Goal: Task Accomplishment & Management: Manage account settings

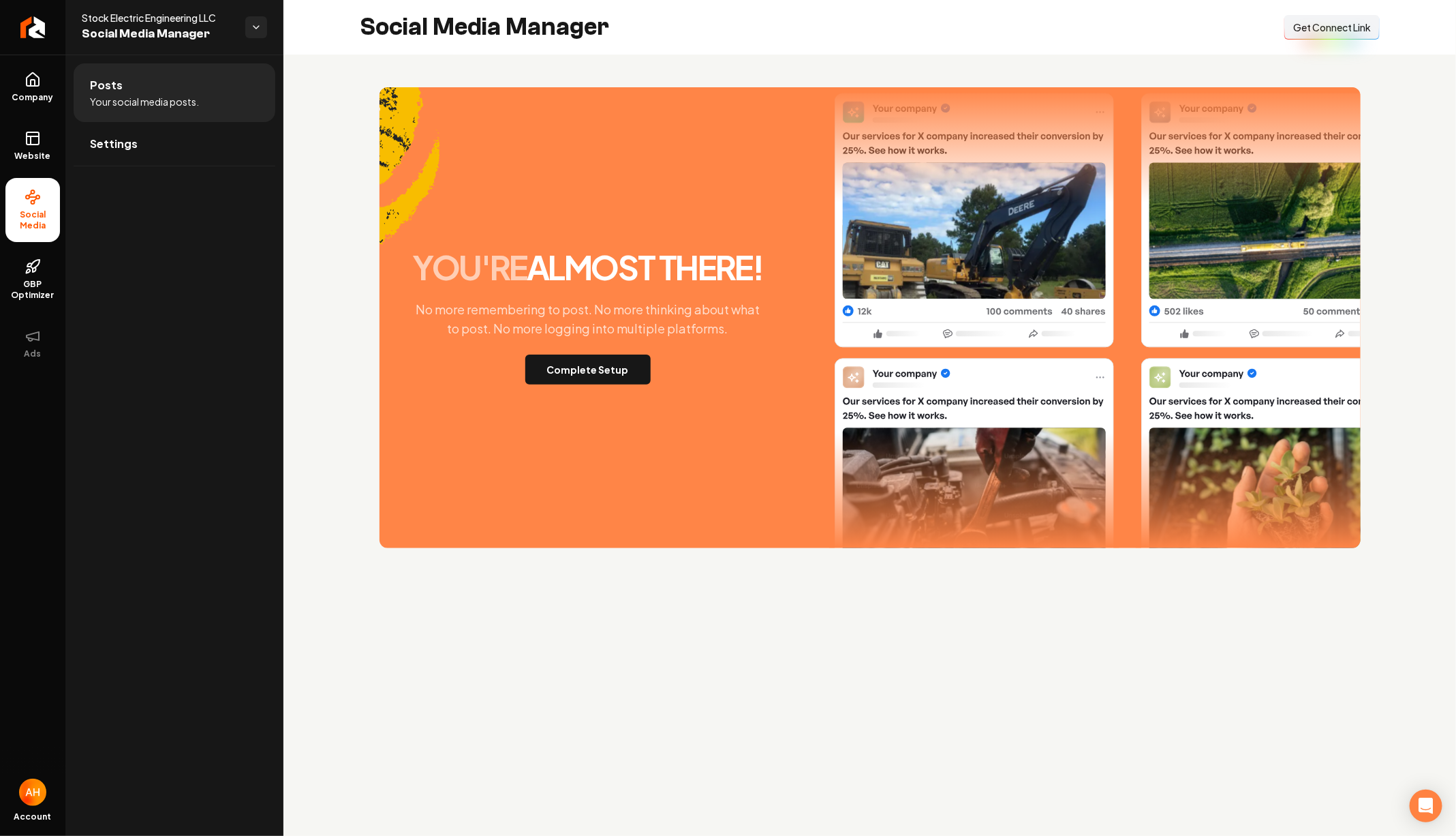
click at [1365, 23] on span "Get Connect Link" at bounding box center [1332, 27] width 77 height 13
click at [42, 131] on link "Website" at bounding box center [32, 146] width 54 height 54
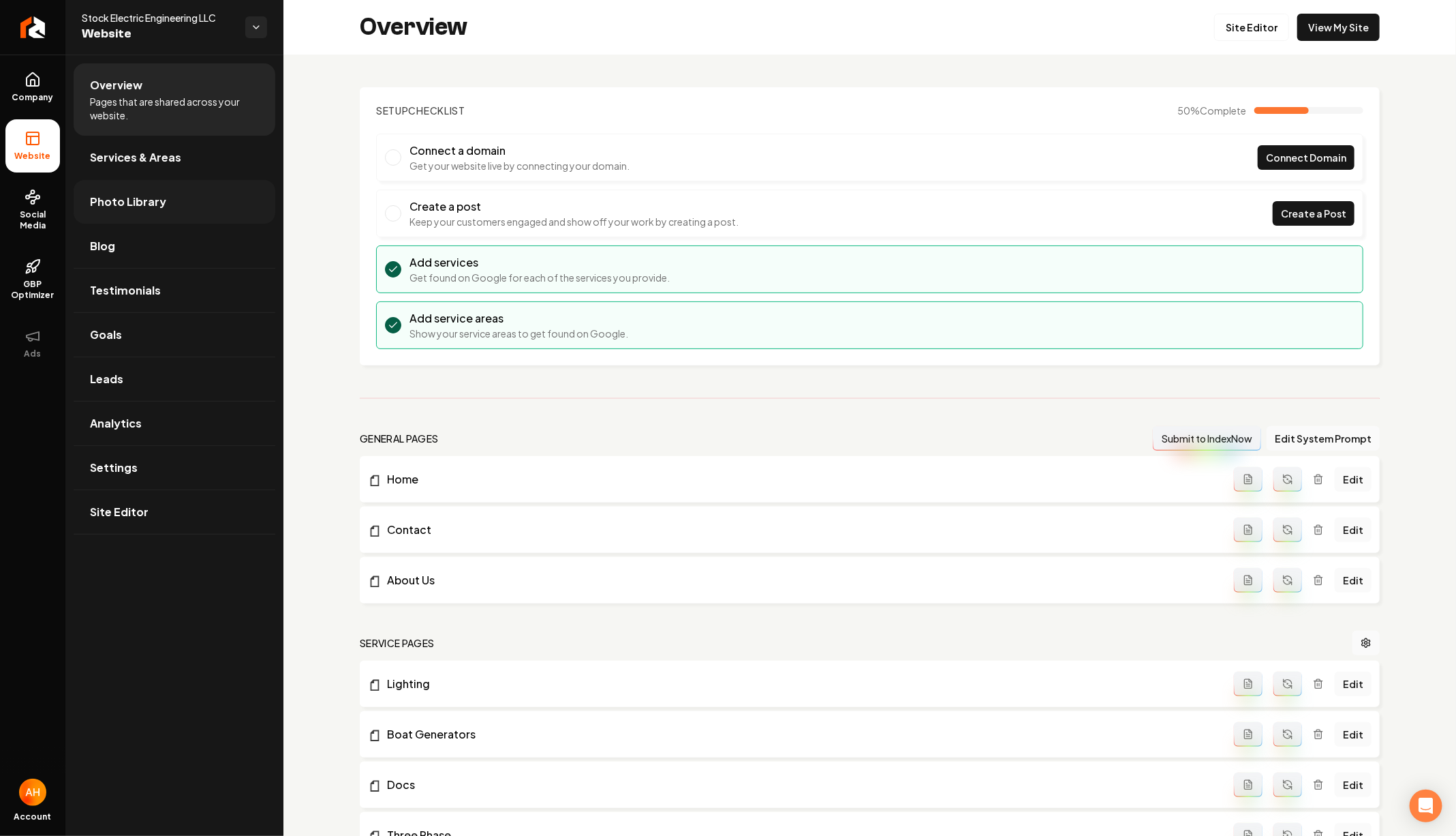
click at [189, 194] on link "Photo Library" at bounding box center [174, 202] width 202 height 44
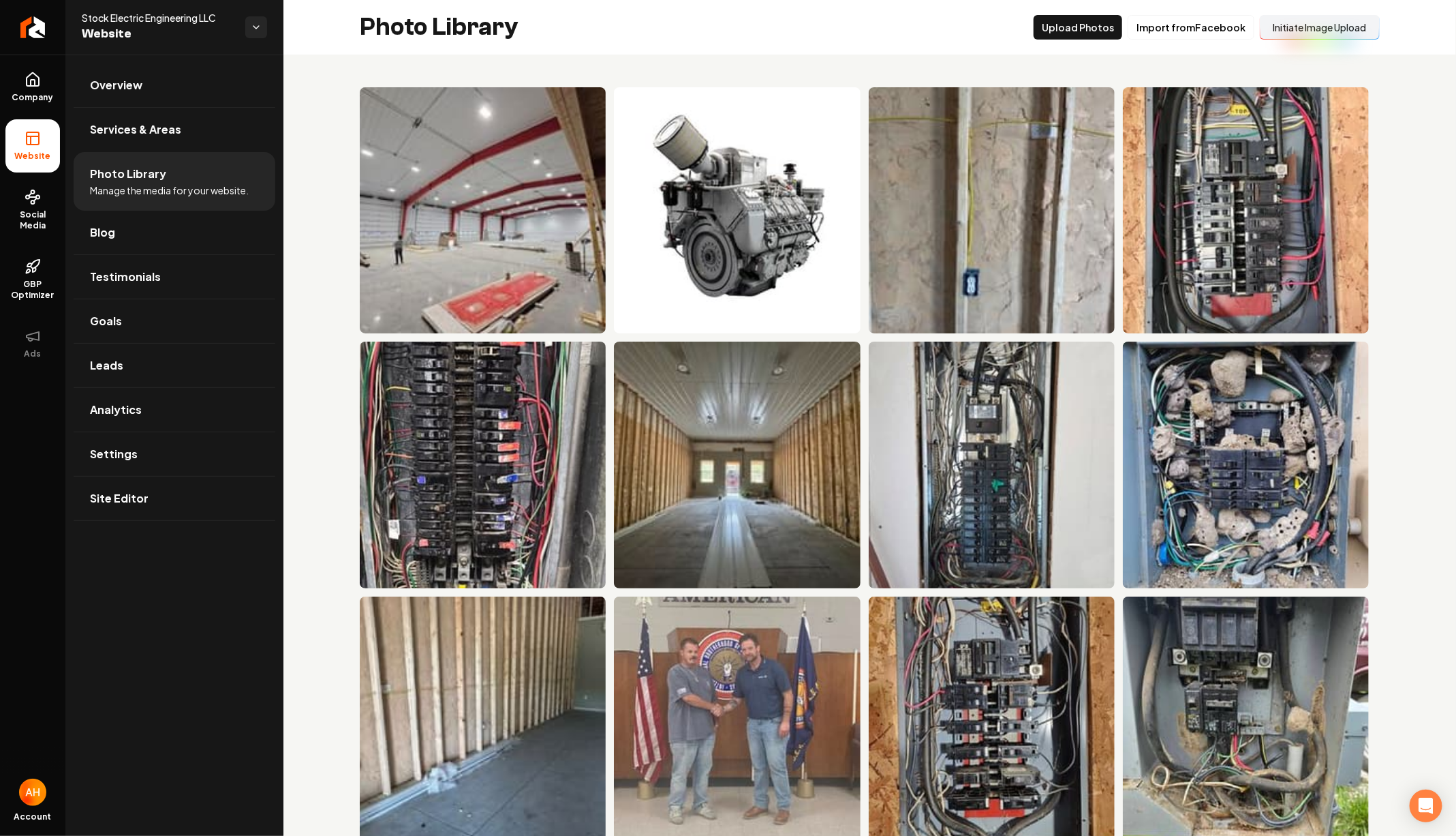
click at [1307, 23] on button "Initiate Image Upload" at bounding box center [1320, 28] width 120 height 25
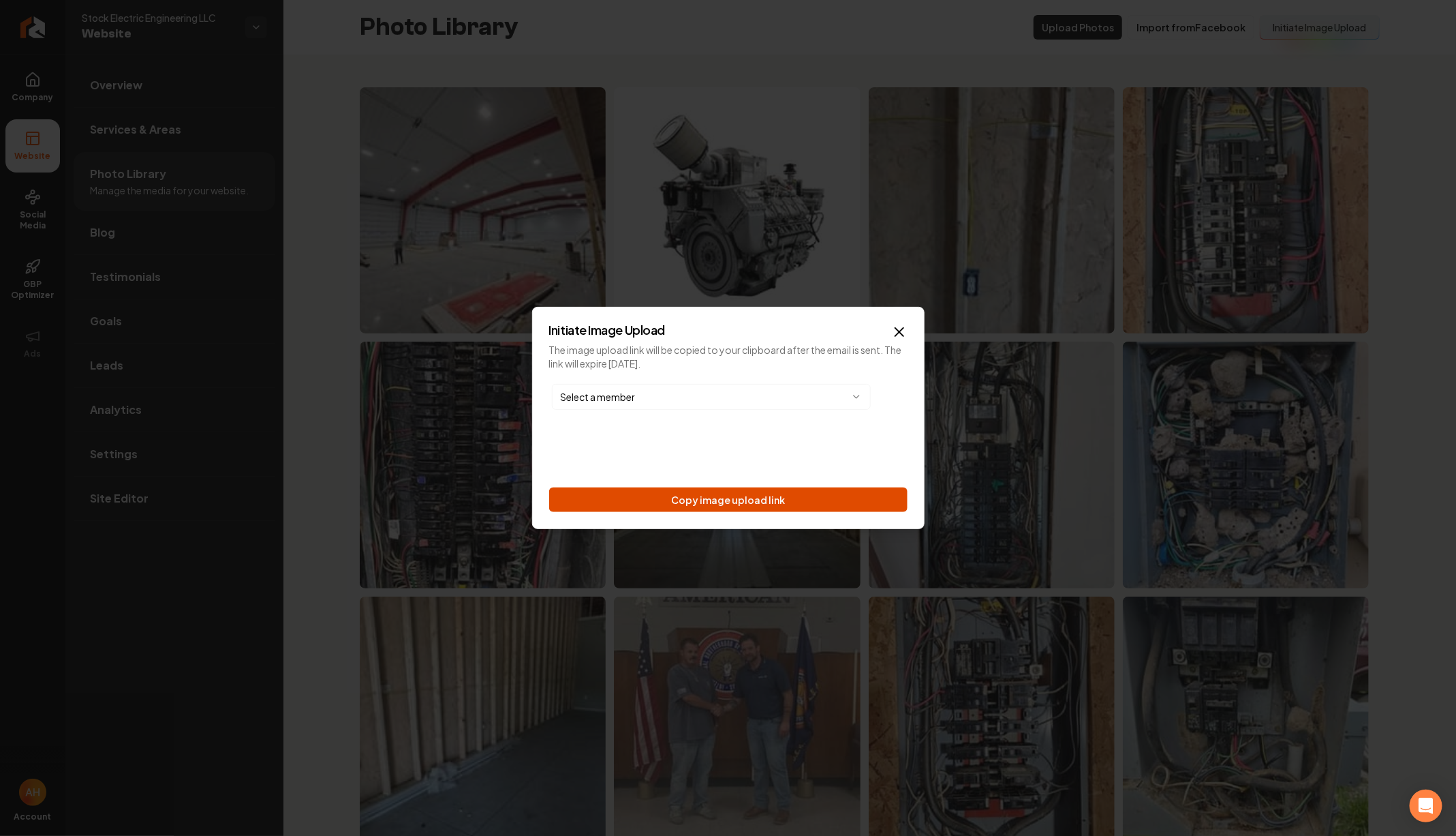
click at [720, 493] on button "Copy image upload link" at bounding box center [728, 500] width 358 height 25
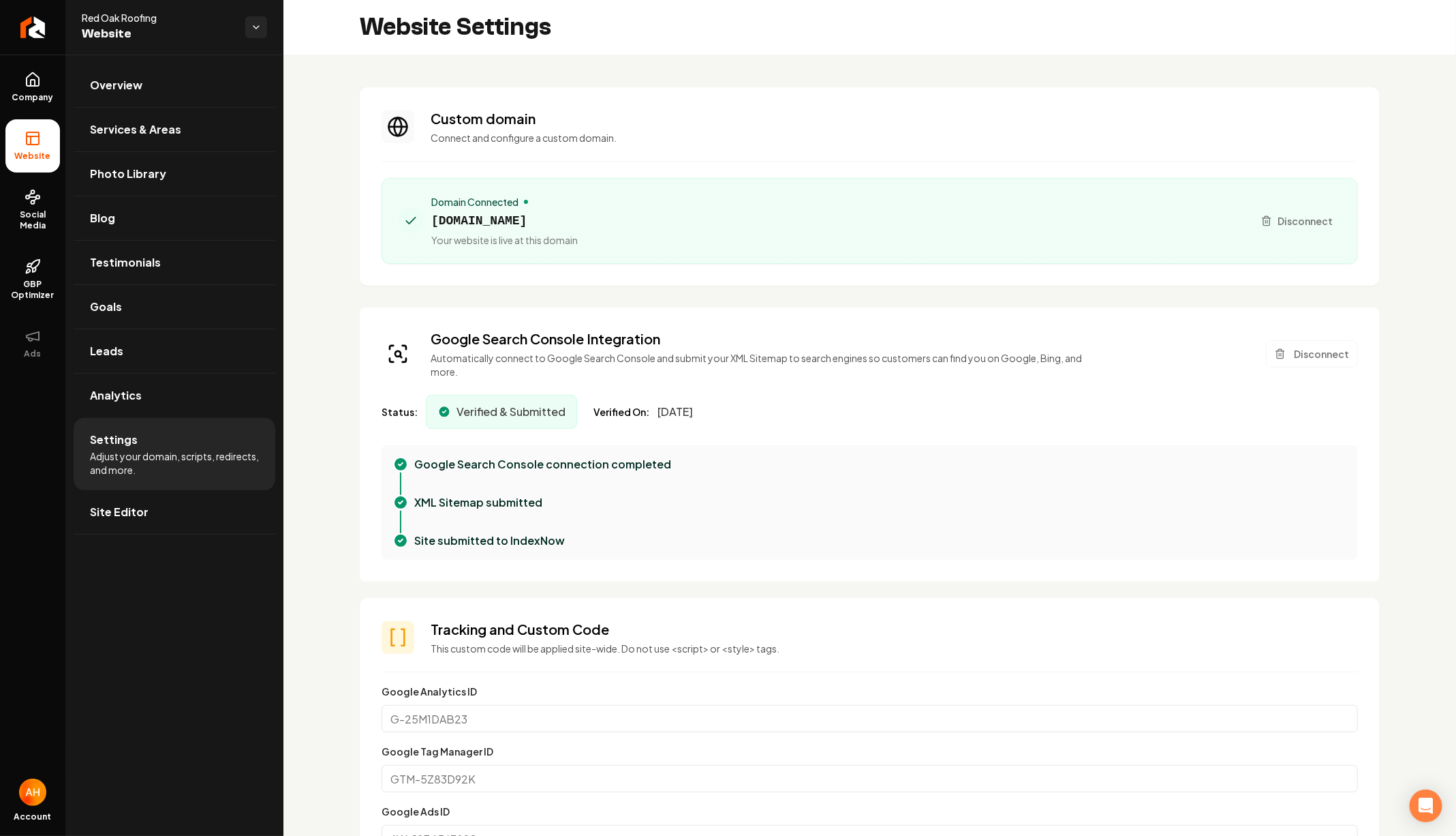
scroll to position [122, 0]
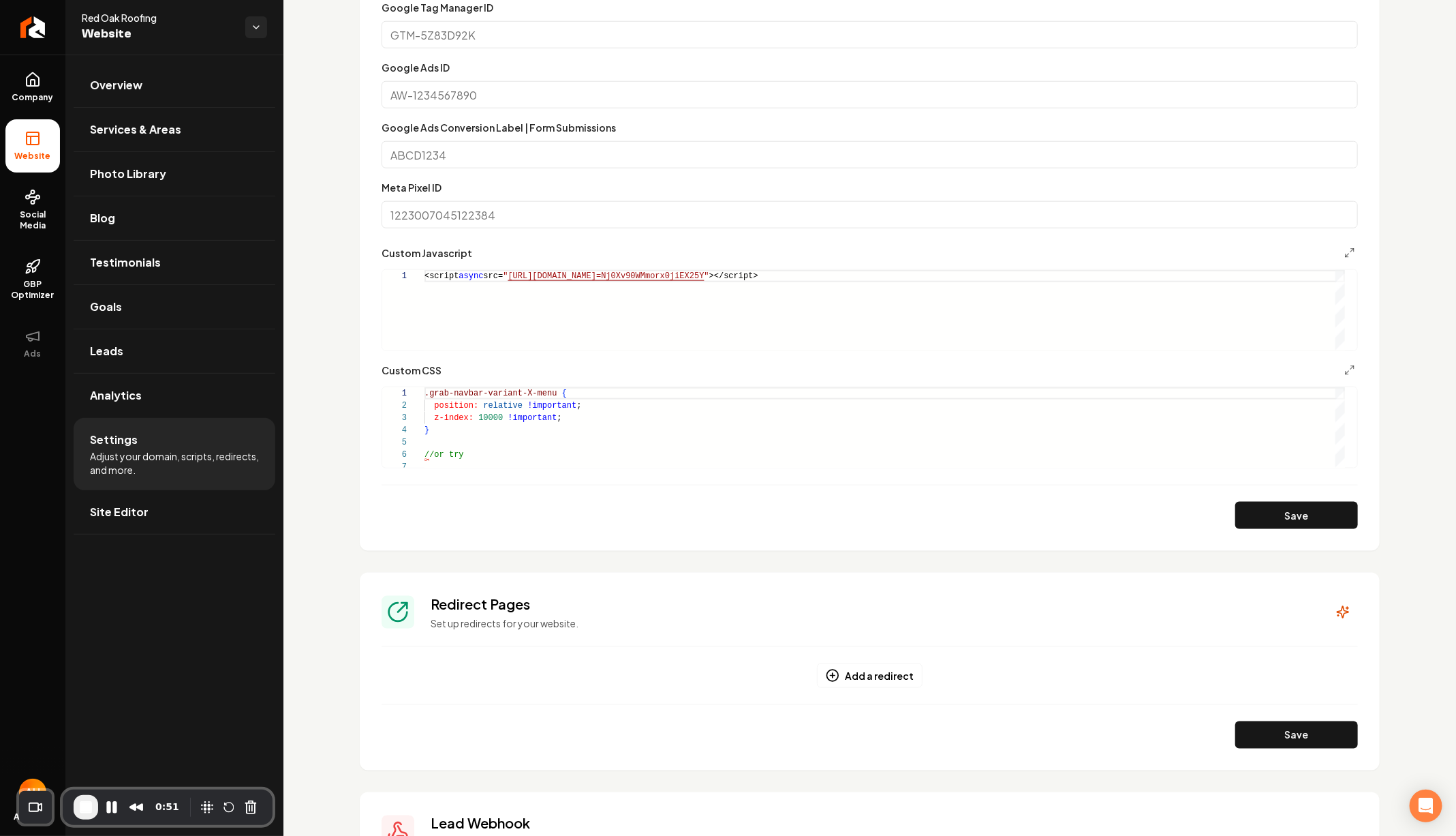
click at [338, 159] on div "**********" at bounding box center [870, 187] width 1173 height 1752
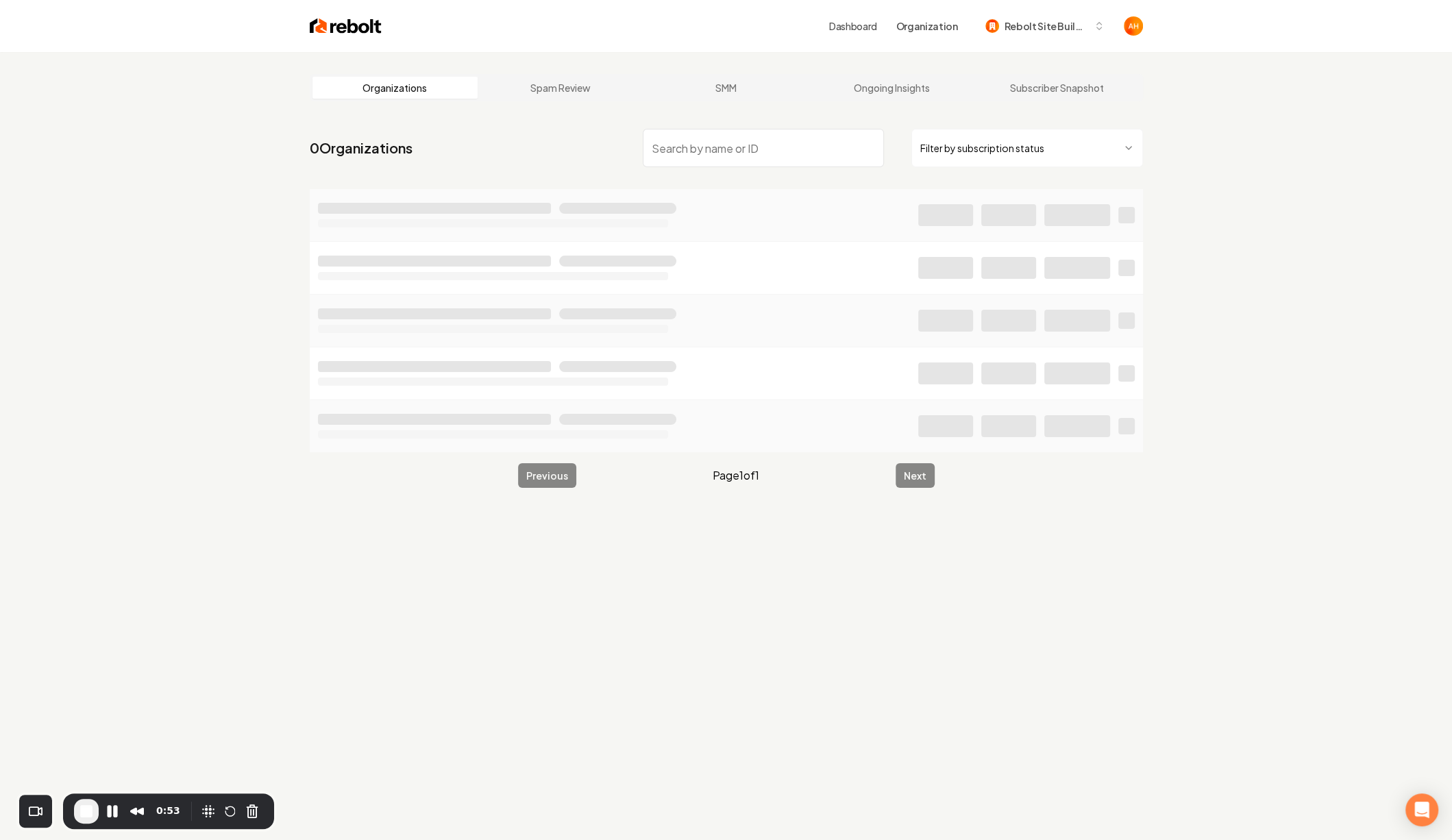
click at [1024, 49] on div "Dashboard Organization Rebolt Site Builder" at bounding box center [726, 26] width 877 height 52
click at [1030, 32] on span "Rebolt Site Builder" at bounding box center [1046, 26] width 84 height 14
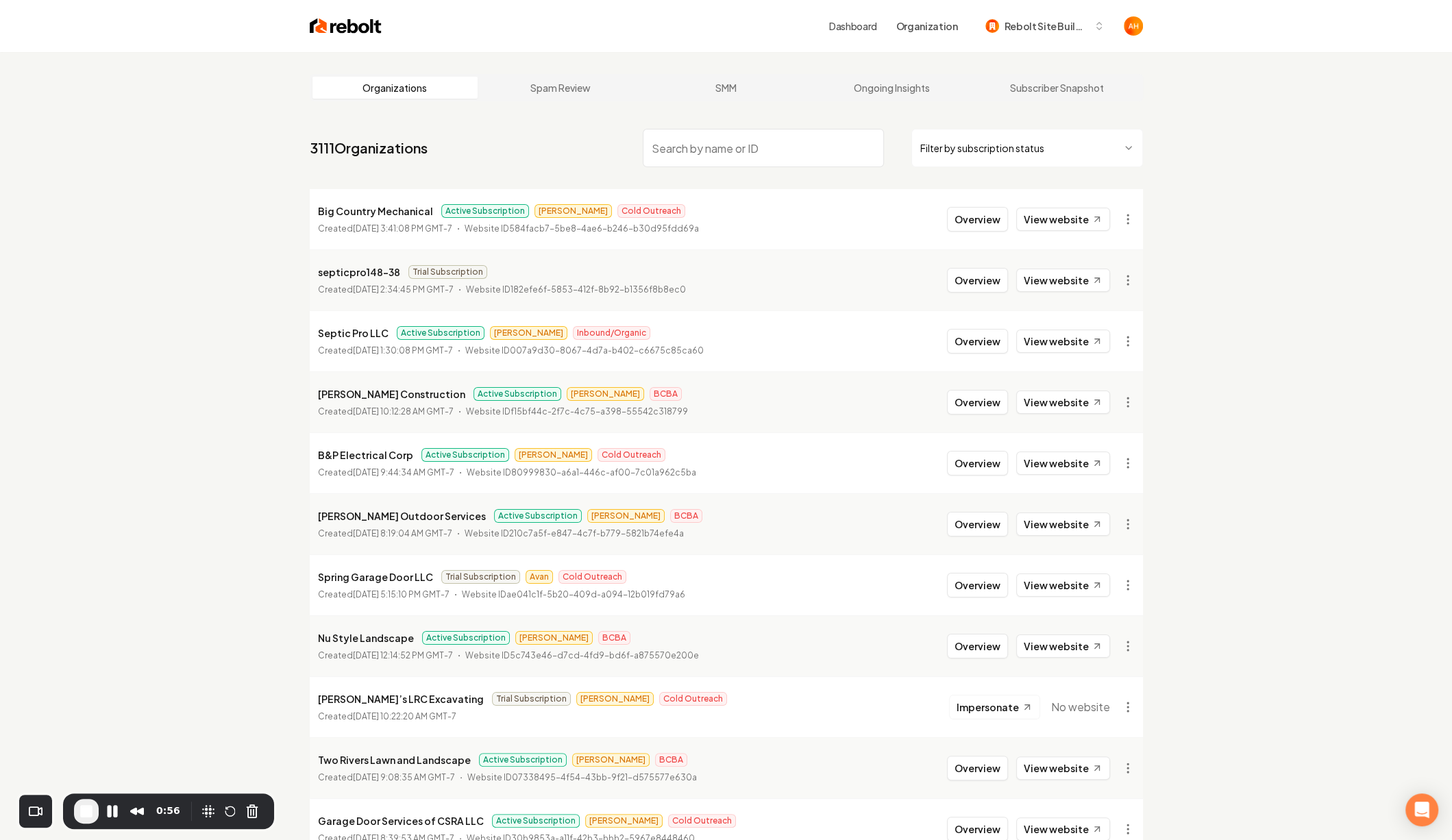
click at [866, 19] on link "Dashboard" at bounding box center [853, 26] width 48 height 13
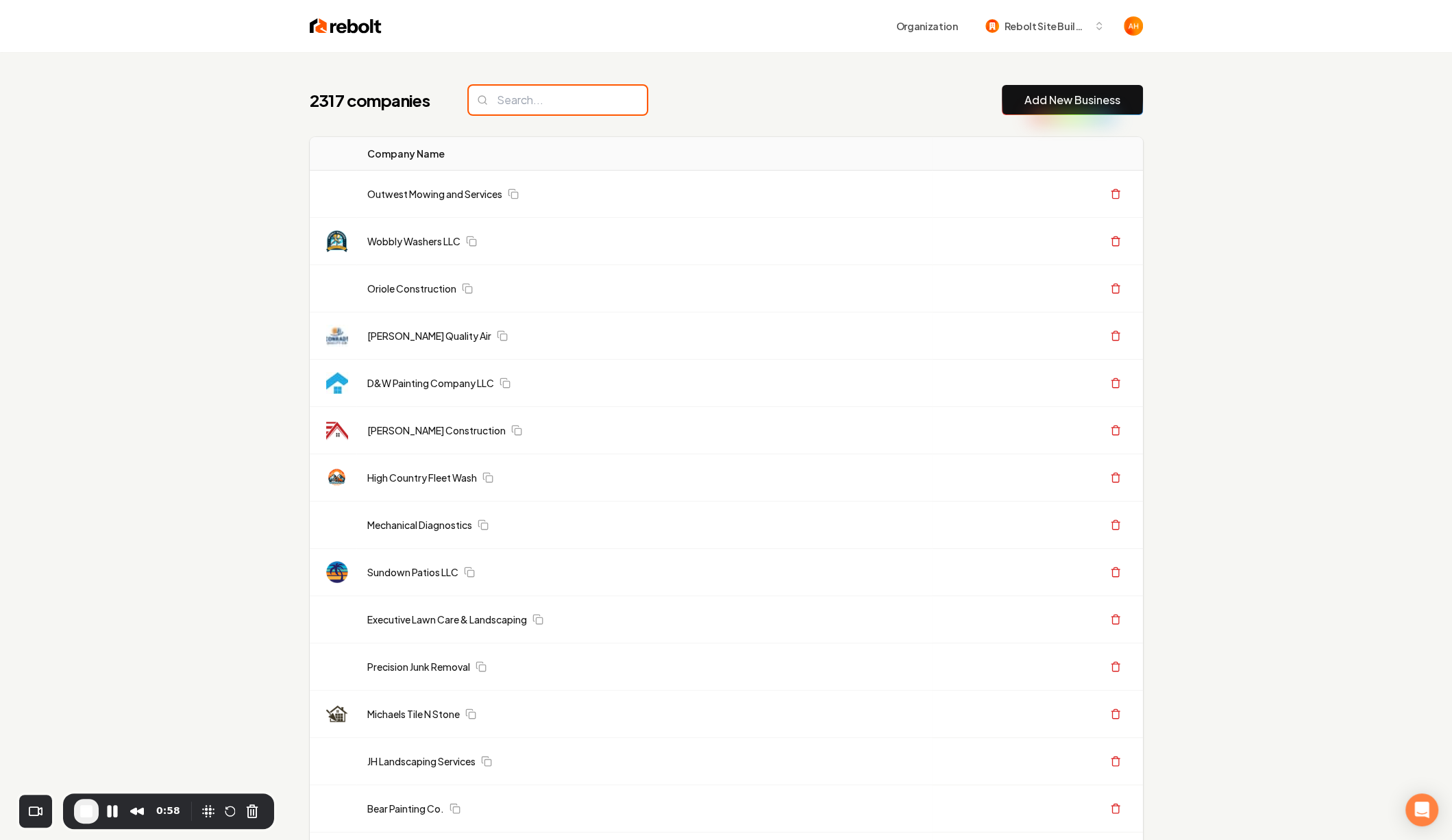
click at [549, 95] on input "search" at bounding box center [557, 100] width 178 height 29
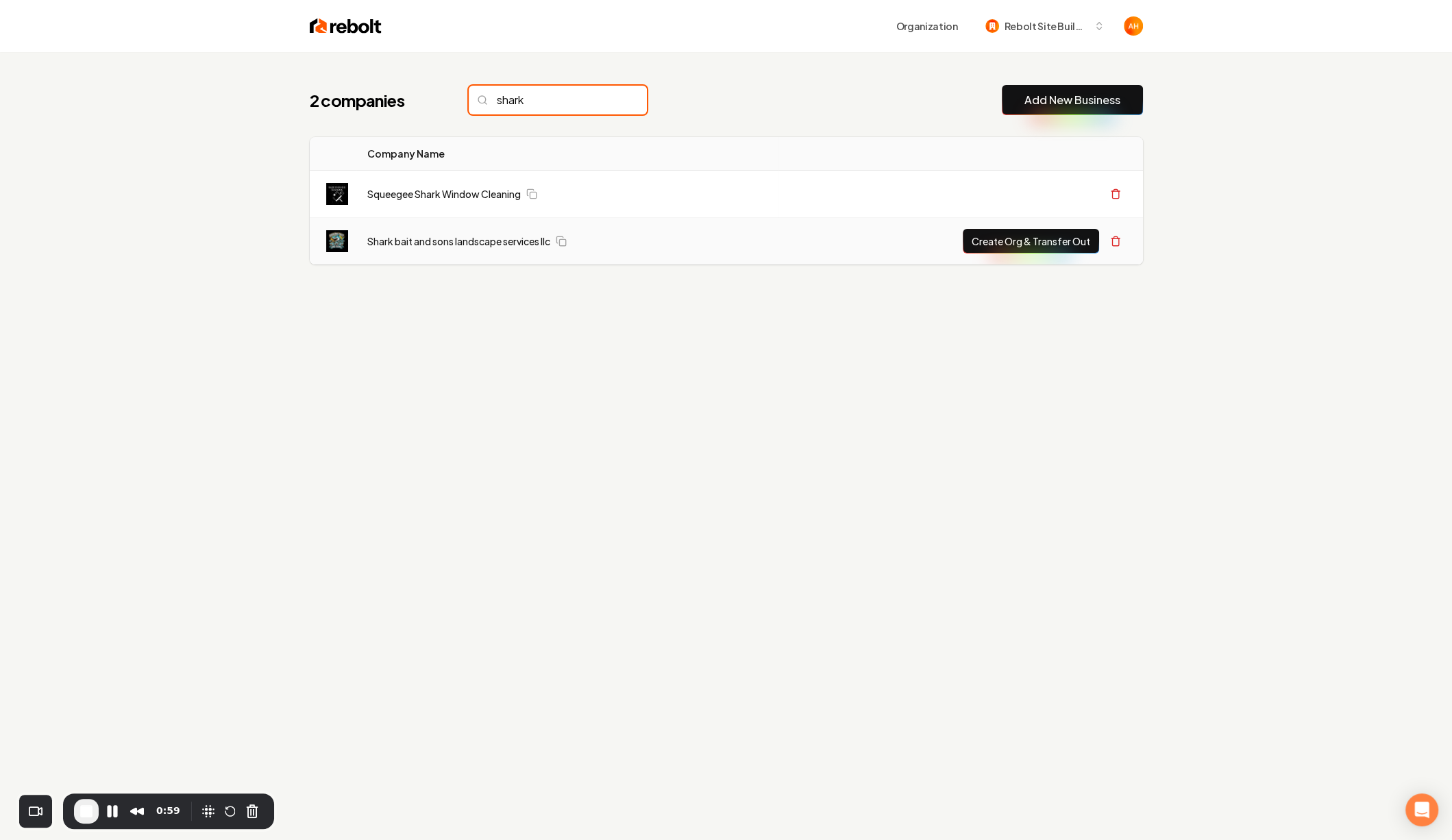
type input "shark"
click at [483, 231] on td "Shark bait and sons landscape services llc" at bounding box center [568, 241] width 423 height 47
click at [483, 243] on link "Shark bait and sons landscape services llc" at bounding box center [458, 241] width 182 height 13
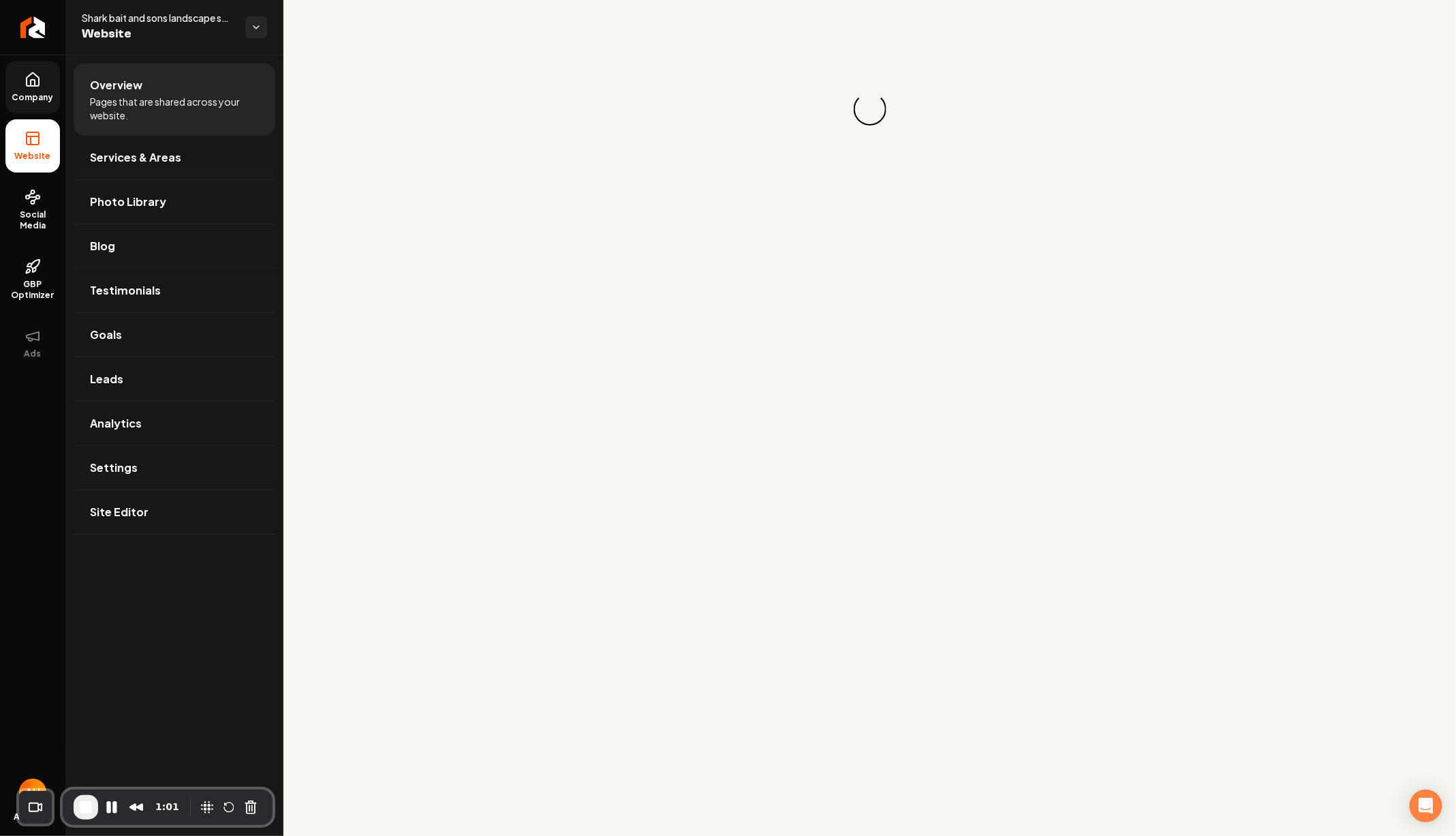
click at [36, 101] on span "Company" at bounding box center [32, 96] width 53 height 11
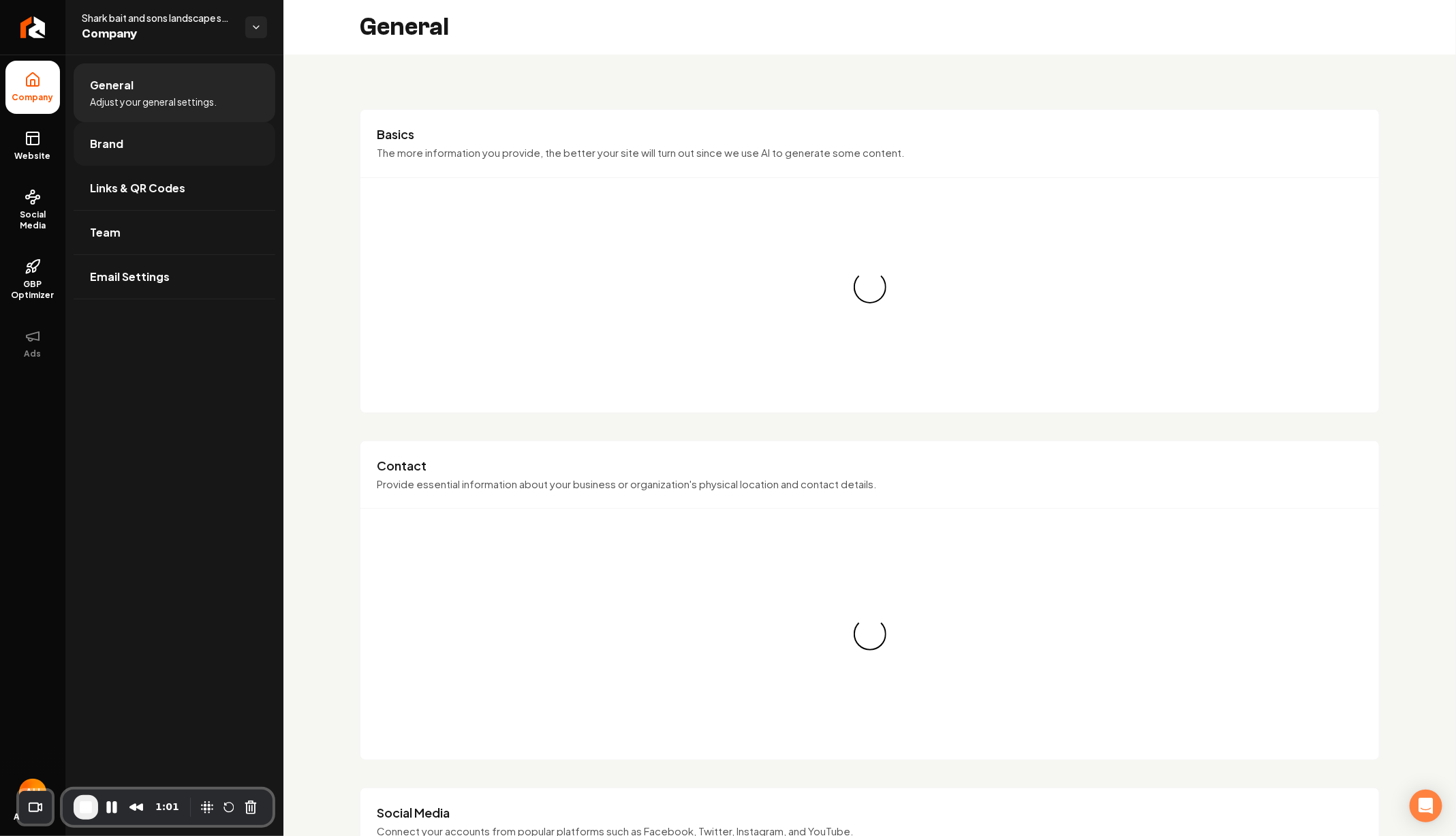
click at [142, 147] on link "Brand" at bounding box center [174, 144] width 202 height 44
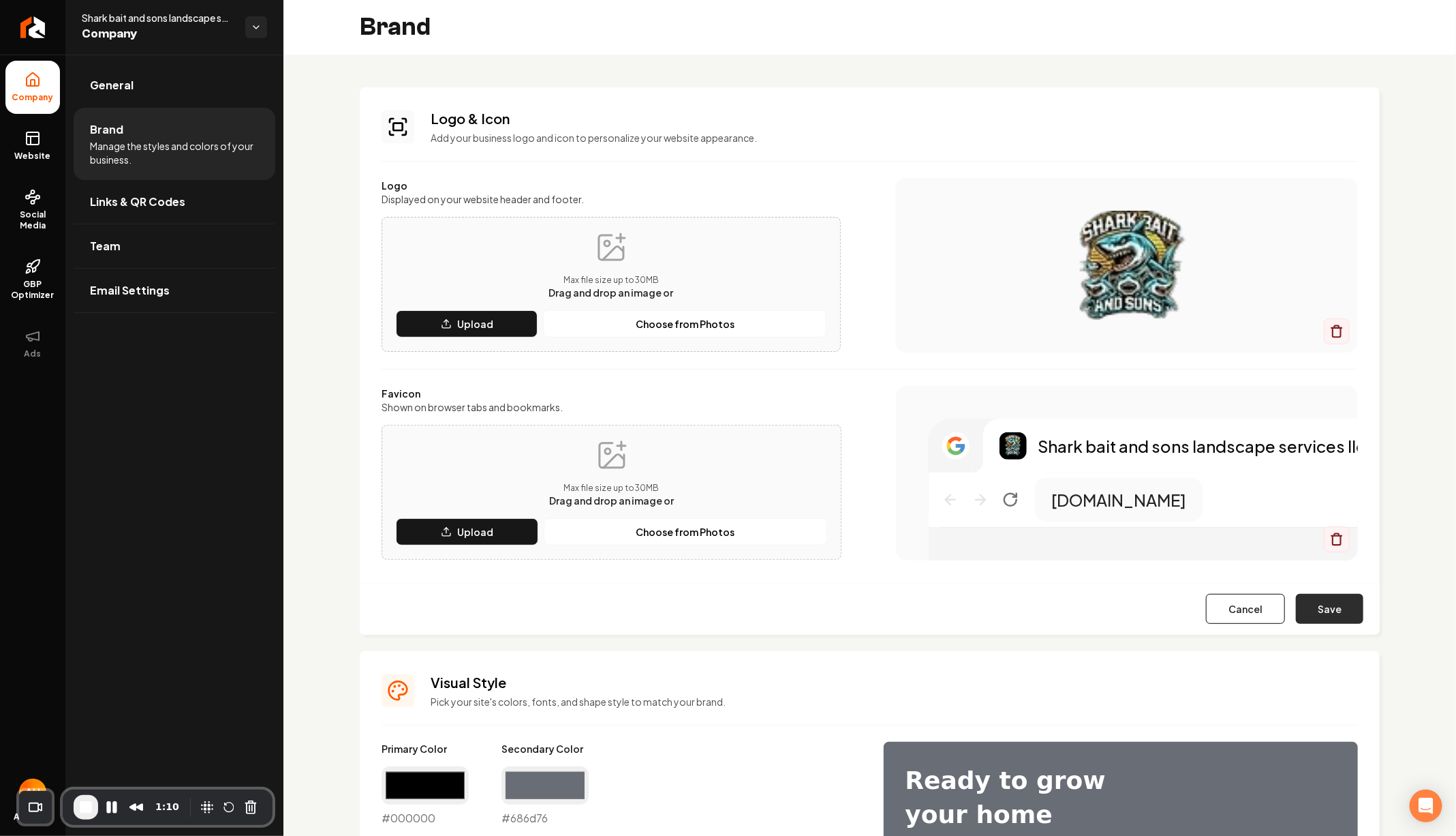
click at [1317, 600] on button "Save" at bounding box center [1330, 608] width 68 height 30
click at [1318, 610] on button "Save" at bounding box center [1330, 608] width 68 height 30
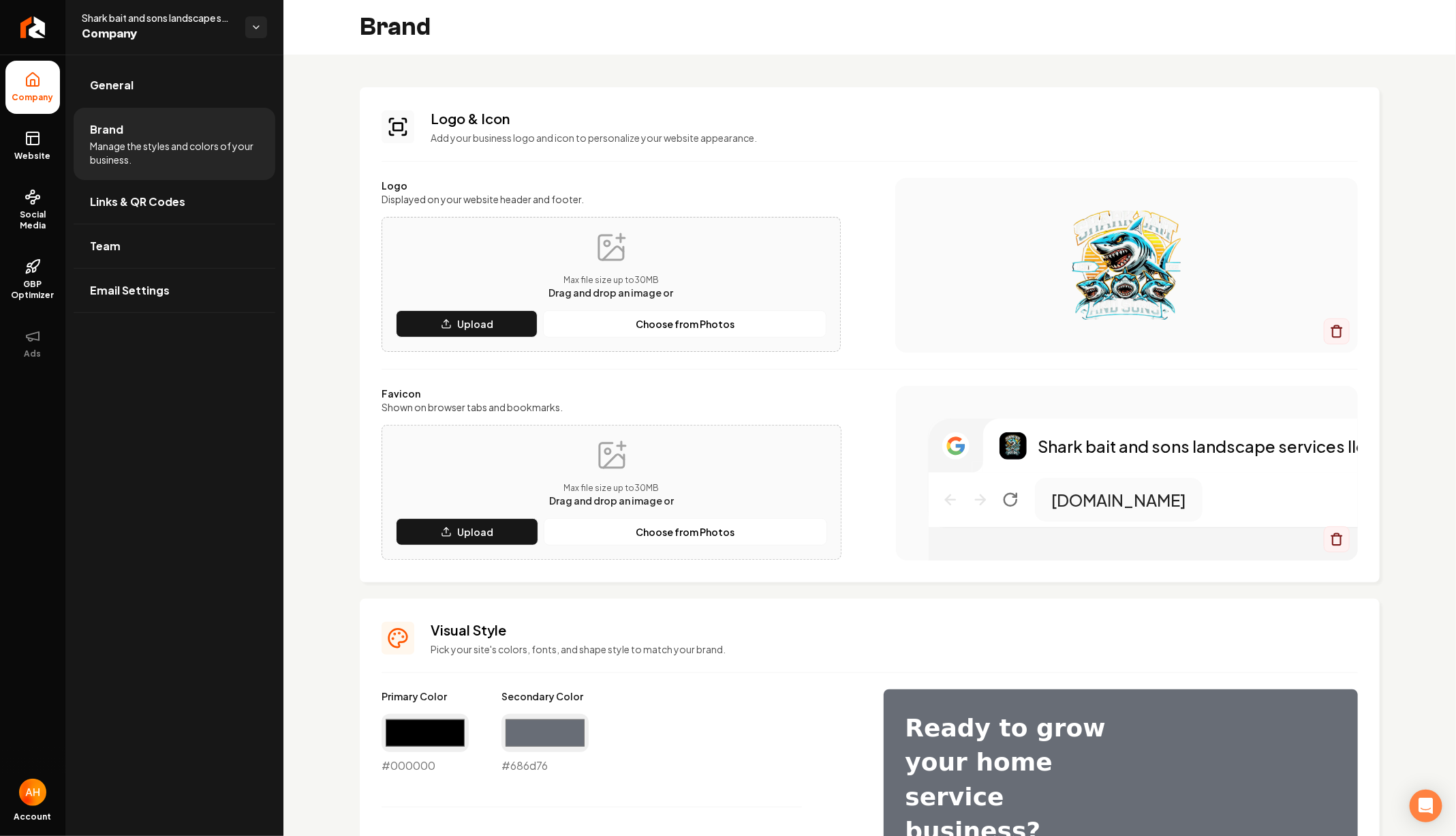
click at [479, 153] on div "Logo & Icon Add your business logo and icon to personalize your website appeara…" at bounding box center [870, 334] width 1020 height 495
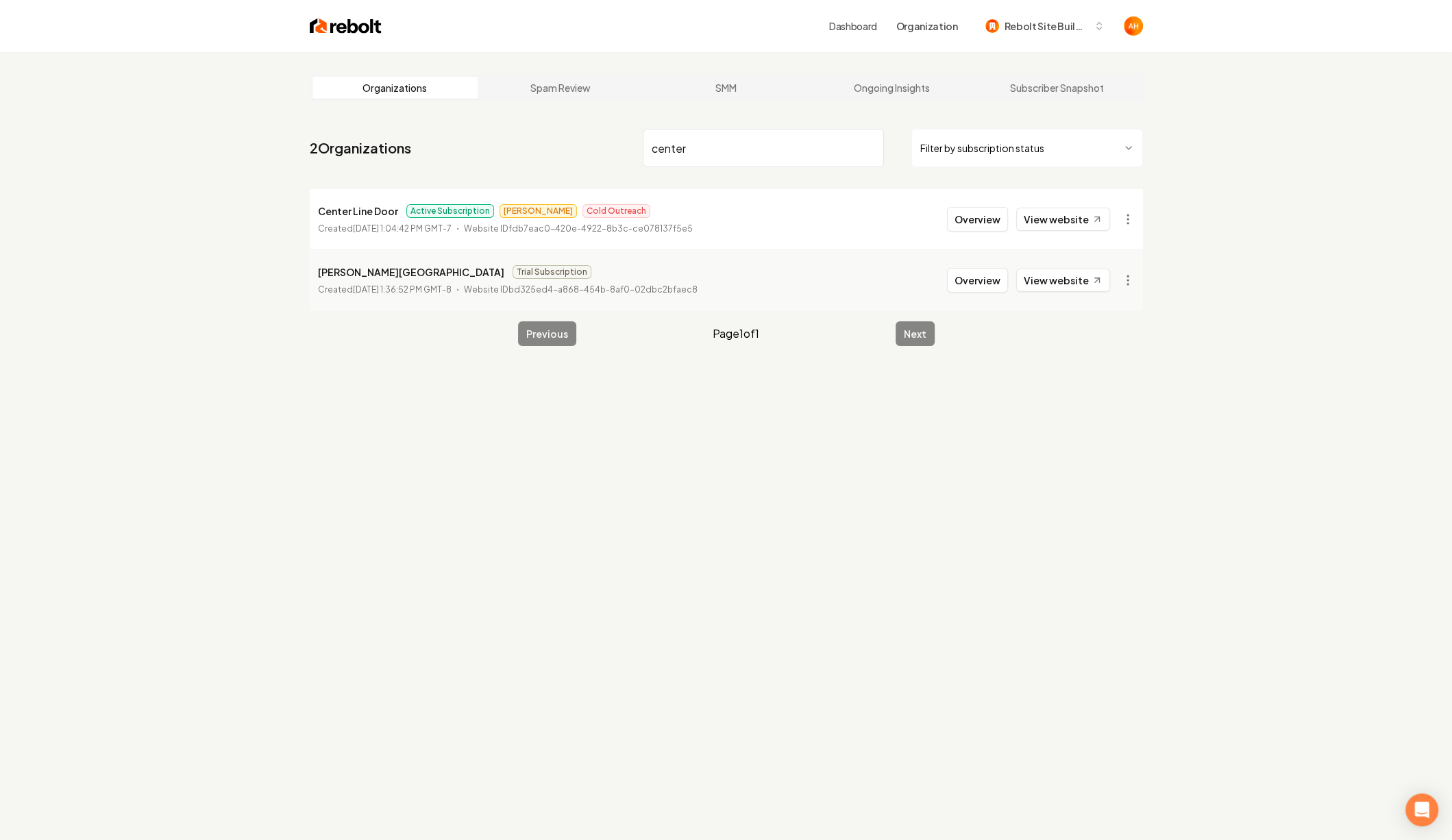
type input "center"
click at [961, 200] on li "Center Line Door Active Subscription James Cold Outreach Created September 3, 2…" at bounding box center [725, 219] width 833 height 60
click at [961, 210] on button "Overview" at bounding box center [977, 219] width 60 height 25
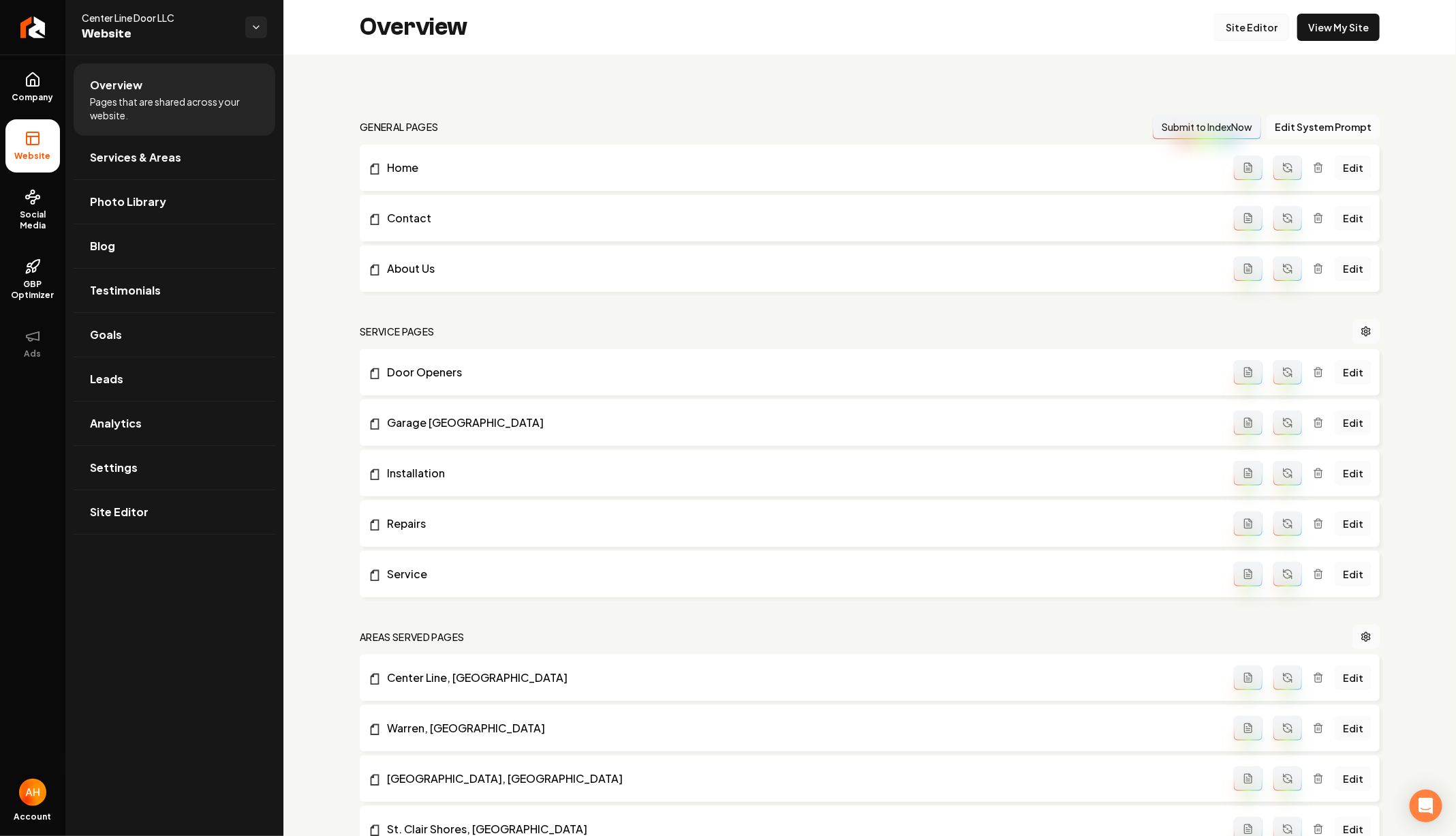
click at [1256, 22] on link "Site Editor" at bounding box center [1252, 27] width 75 height 28
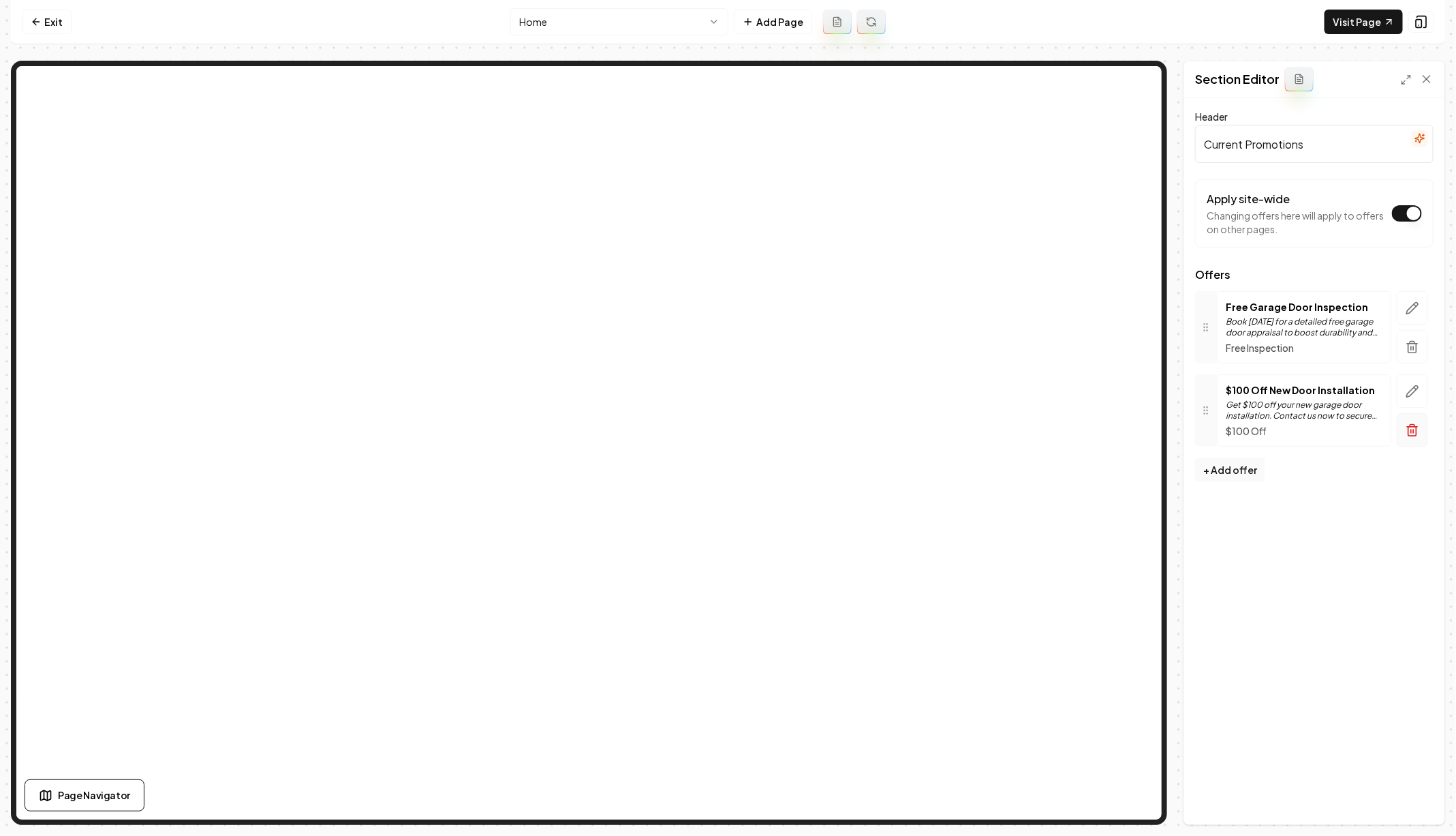
click at [1408, 427] on icon "button" at bounding box center [1413, 427] width 11 height 0
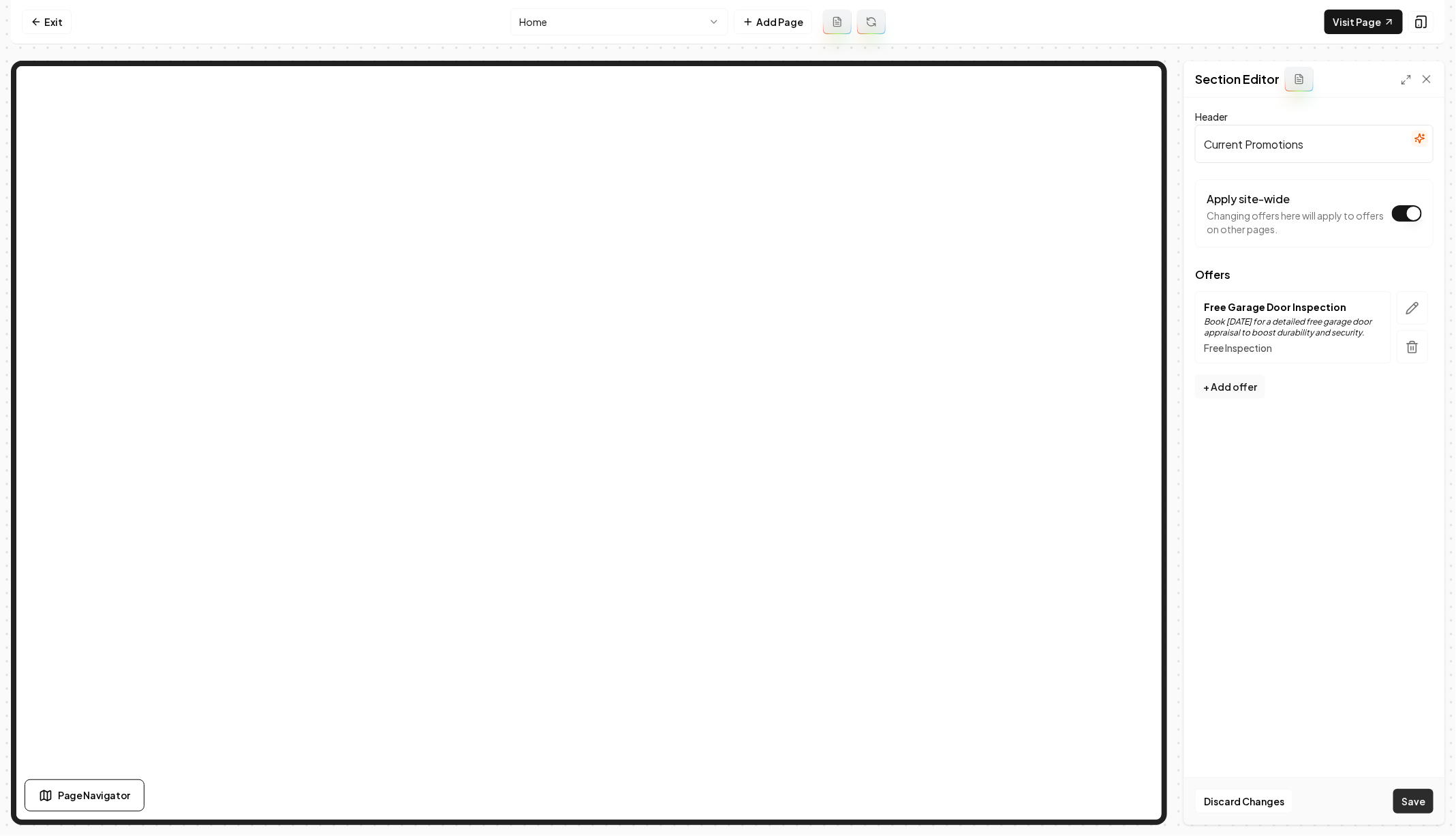
click at [1409, 793] on button "Save" at bounding box center [1414, 801] width 40 height 25
click at [58, 15] on link "Exit" at bounding box center [47, 22] width 50 height 25
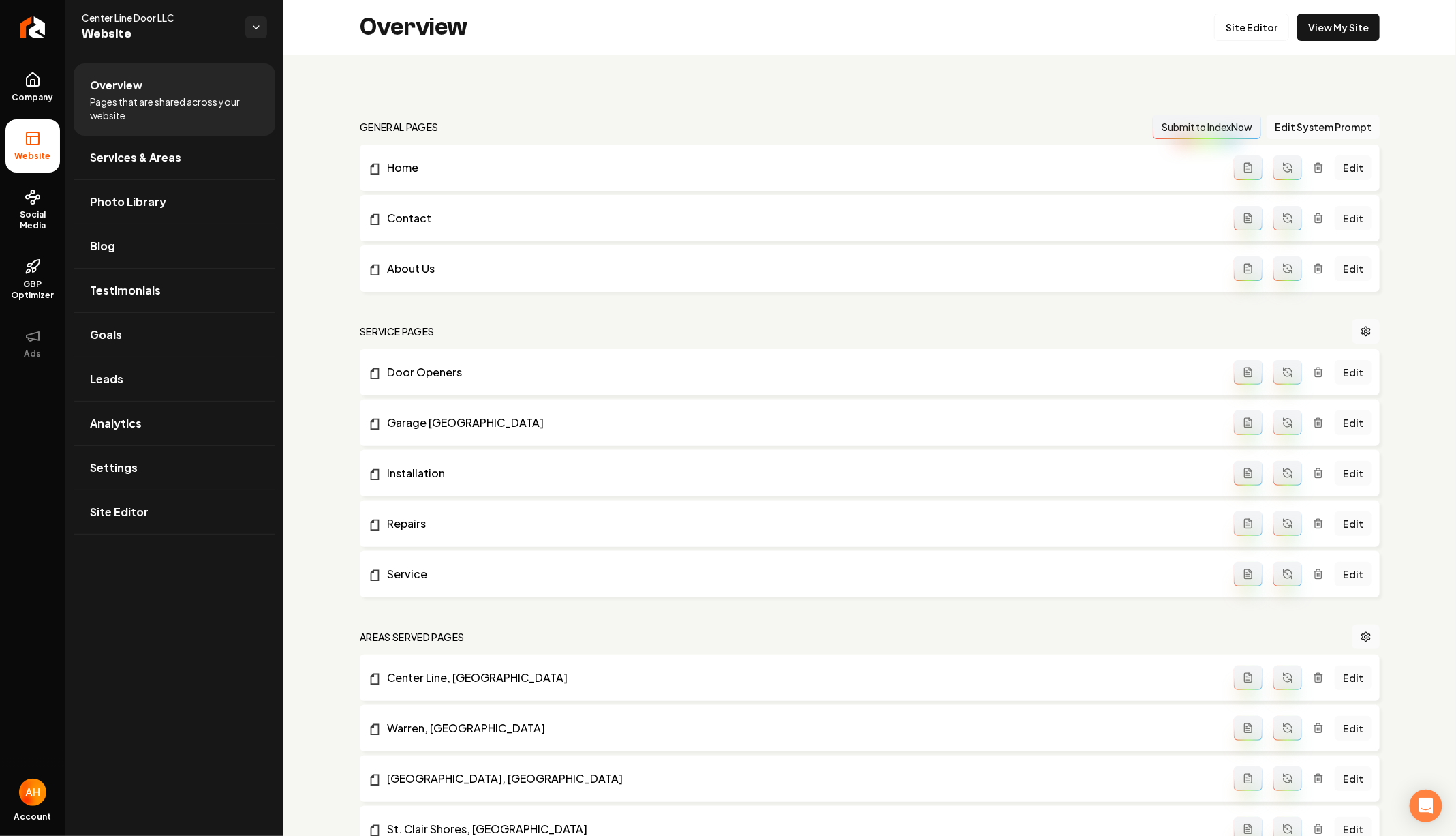
click at [703, 90] on div "general pages Submit to IndexNow Edit System Prompt Home Edit Contact Edit Abou…" at bounding box center [870, 719] width 1173 height 1330
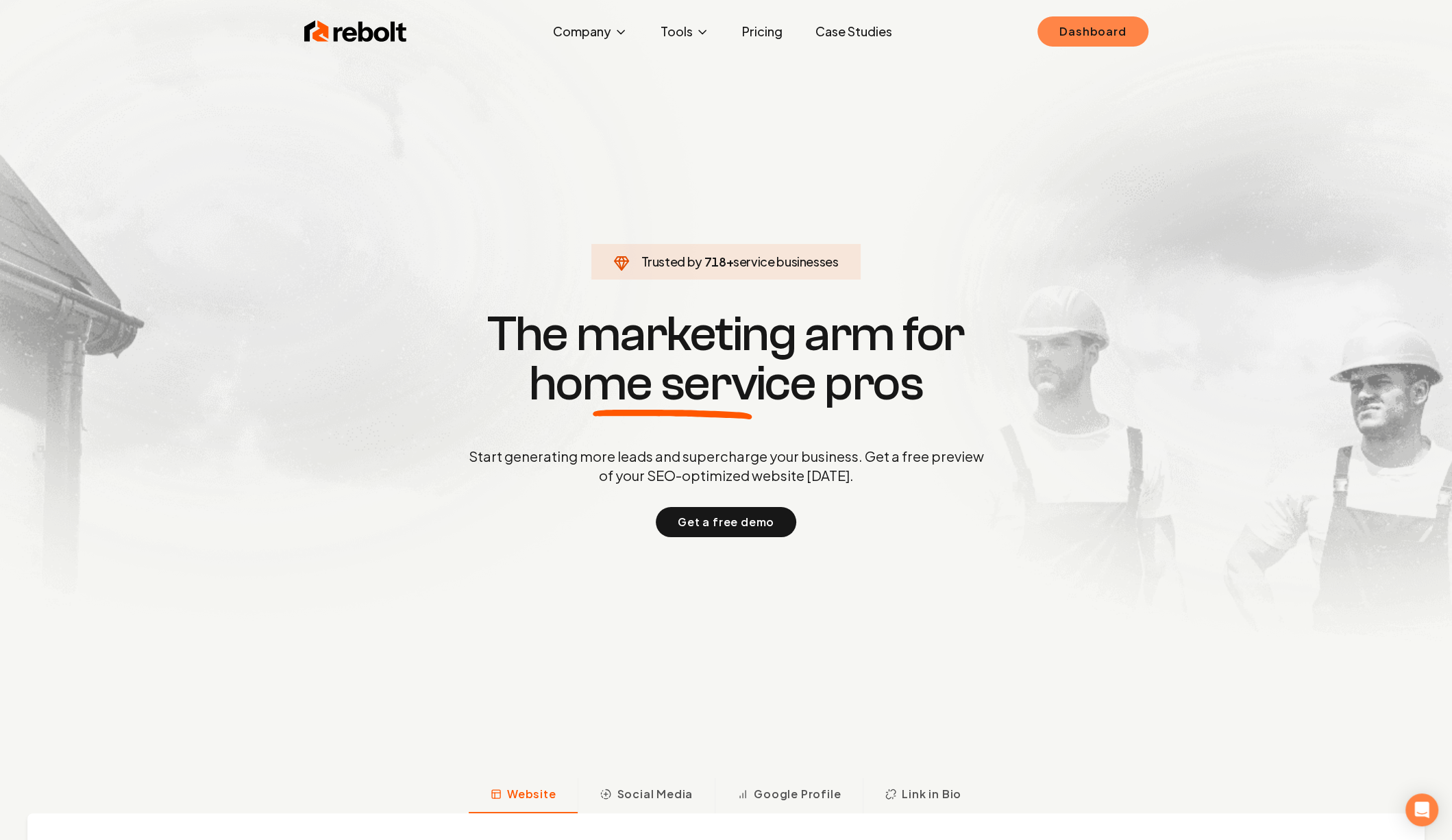
click at [1088, 36] on link "Dashboard" at bounding box center [1092, 31] width 110 height 30
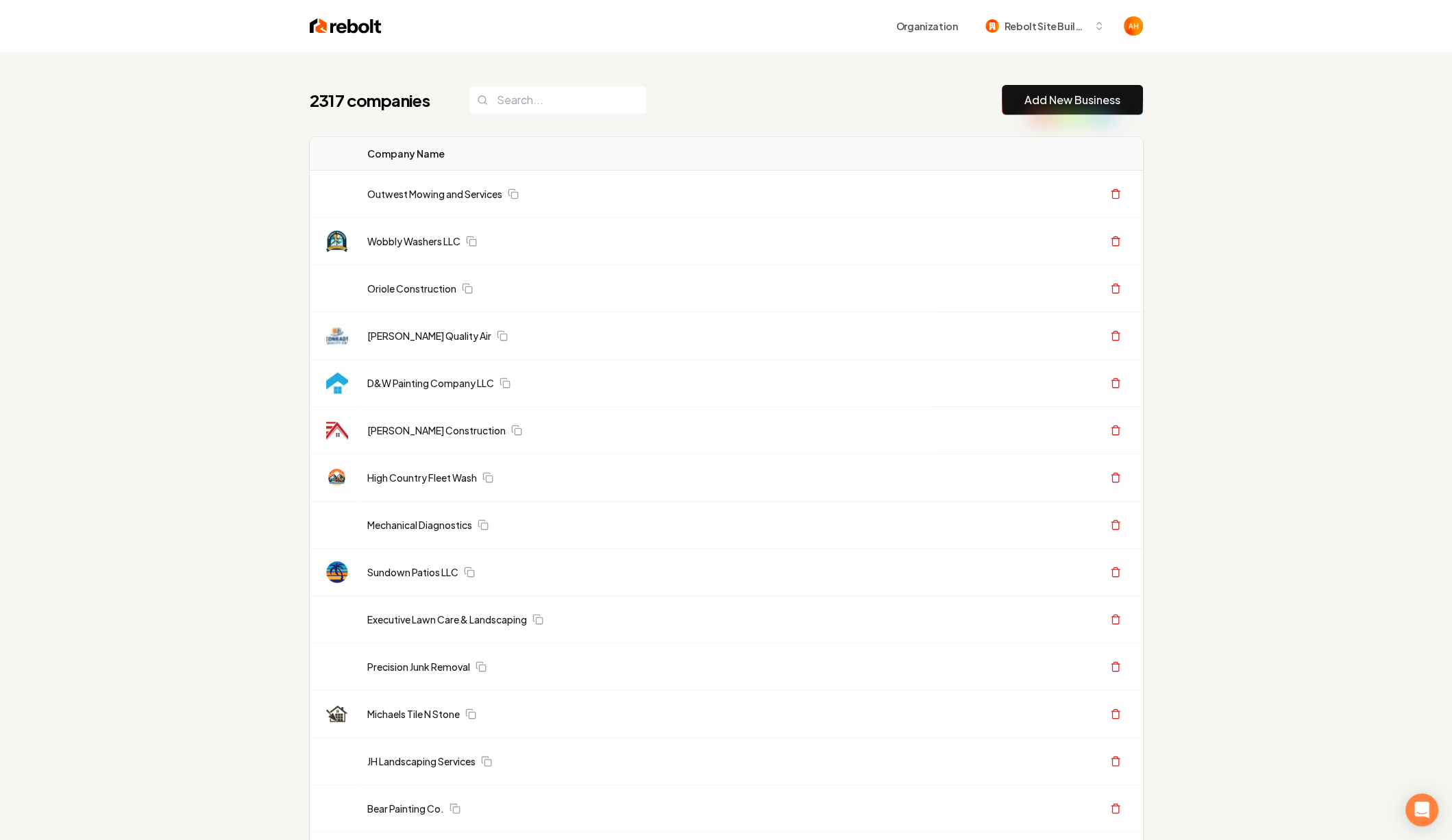
click at [902, 47] on div "Organization Rebolt Site Builder" at bounding box center [726, 26] width 877 height 52
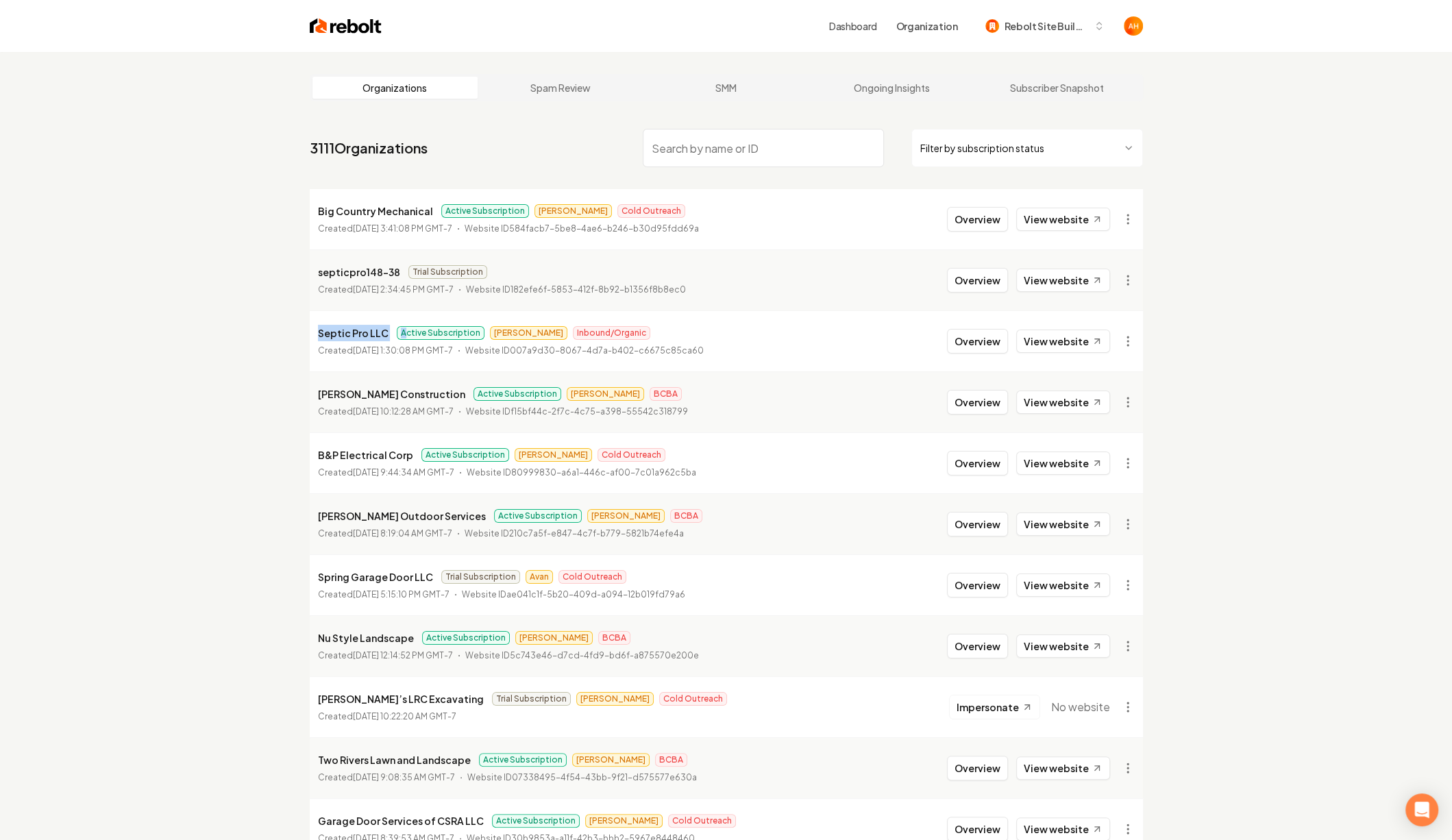
drag, startPoint x: 336, startPoint y: 334, endPoint x: 399, endPoint y: 334, distance: 63.0
click at [399, 334] on div "Septic Pro LLC Active Subscription James Inbound/Organic" at bounding box center [511, 332] width 386 height 16
click at [333, 324] on p "Septic Pro LLC" at bounding box center [352, 332] width 70 height 16
click at [333, 328] on p "Septic Pro LLC" at bounding box center [352, 332] width 70 height 16
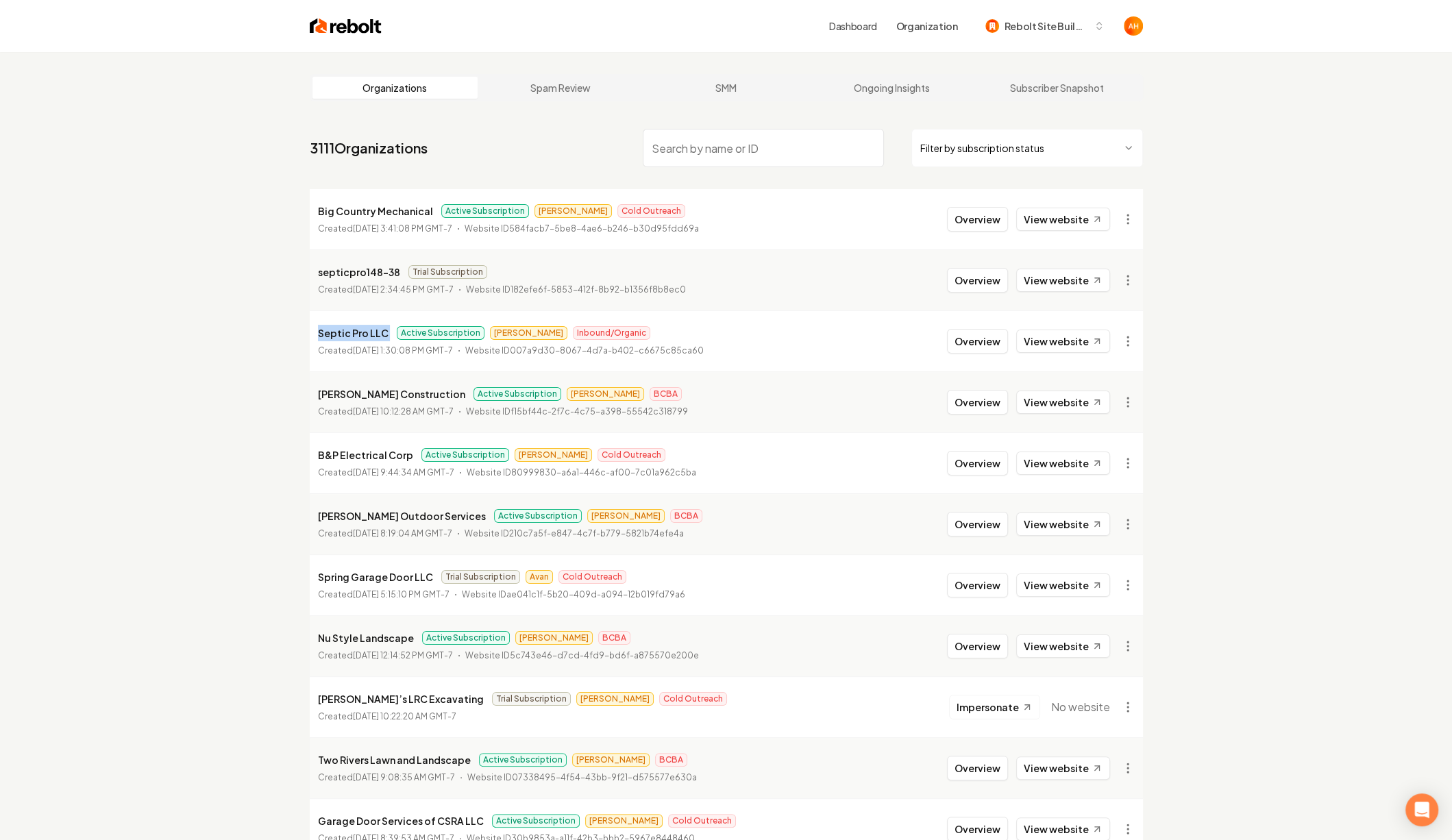
click at [333, 328] on p "Septic Pro LLC" at bounding box center [352, 332] width 70 height 16
click at [677, 150] on input "search" at bounding box center [762, 148] width 241 height 38
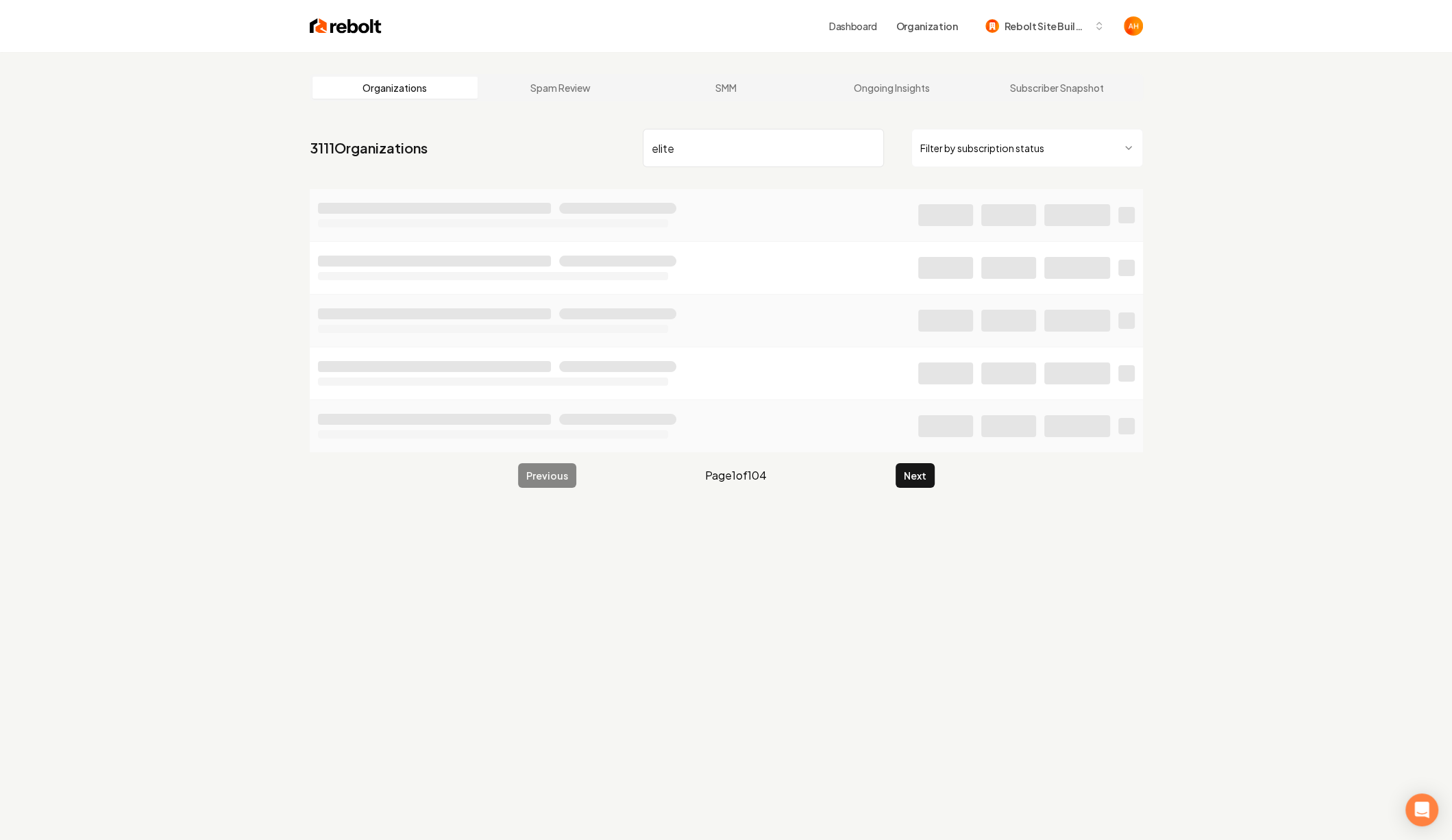
type input "elite"
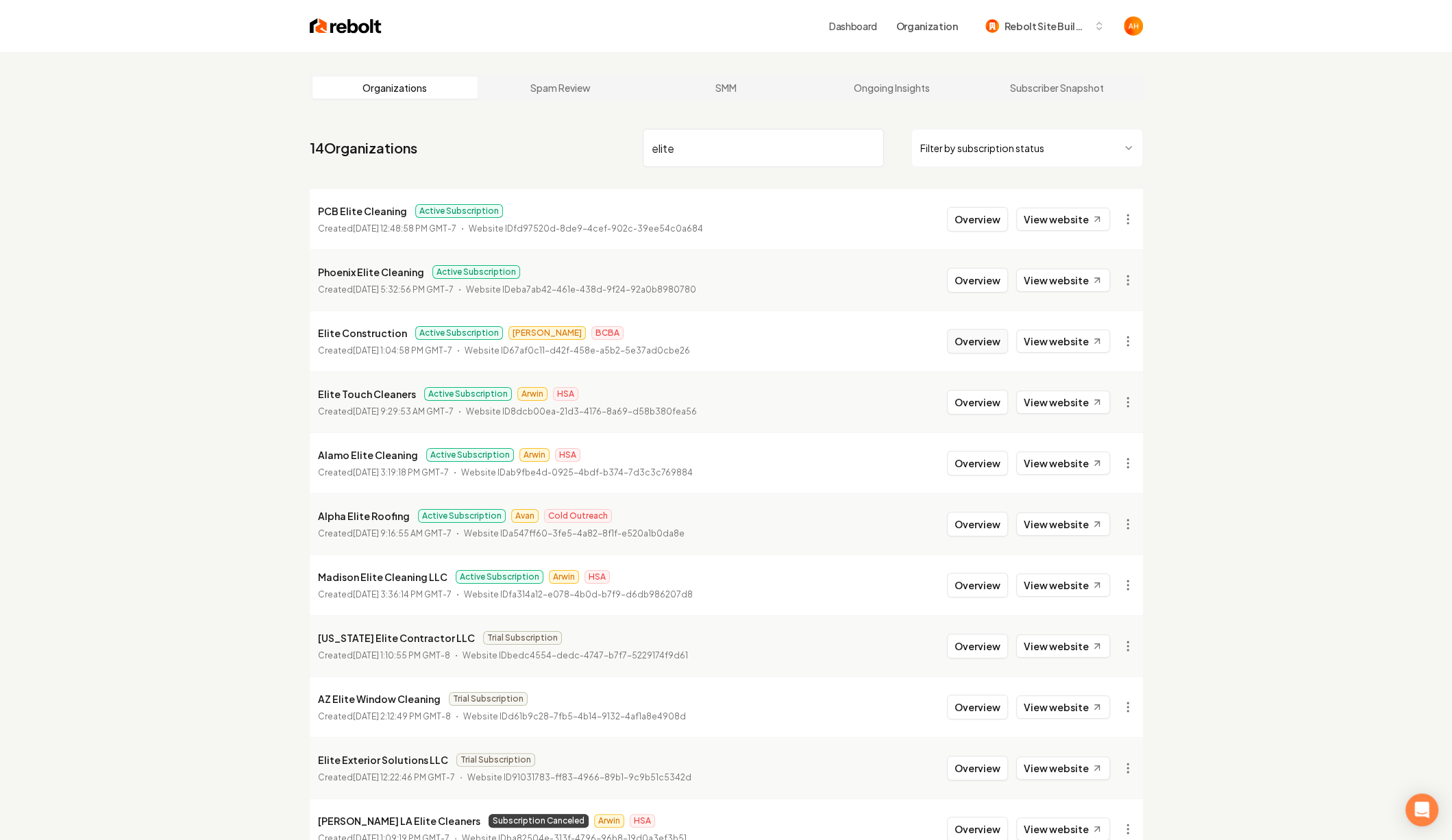
click at [979, 342] on button "Overview" at bounding box center [977, 341] width 60 height 25
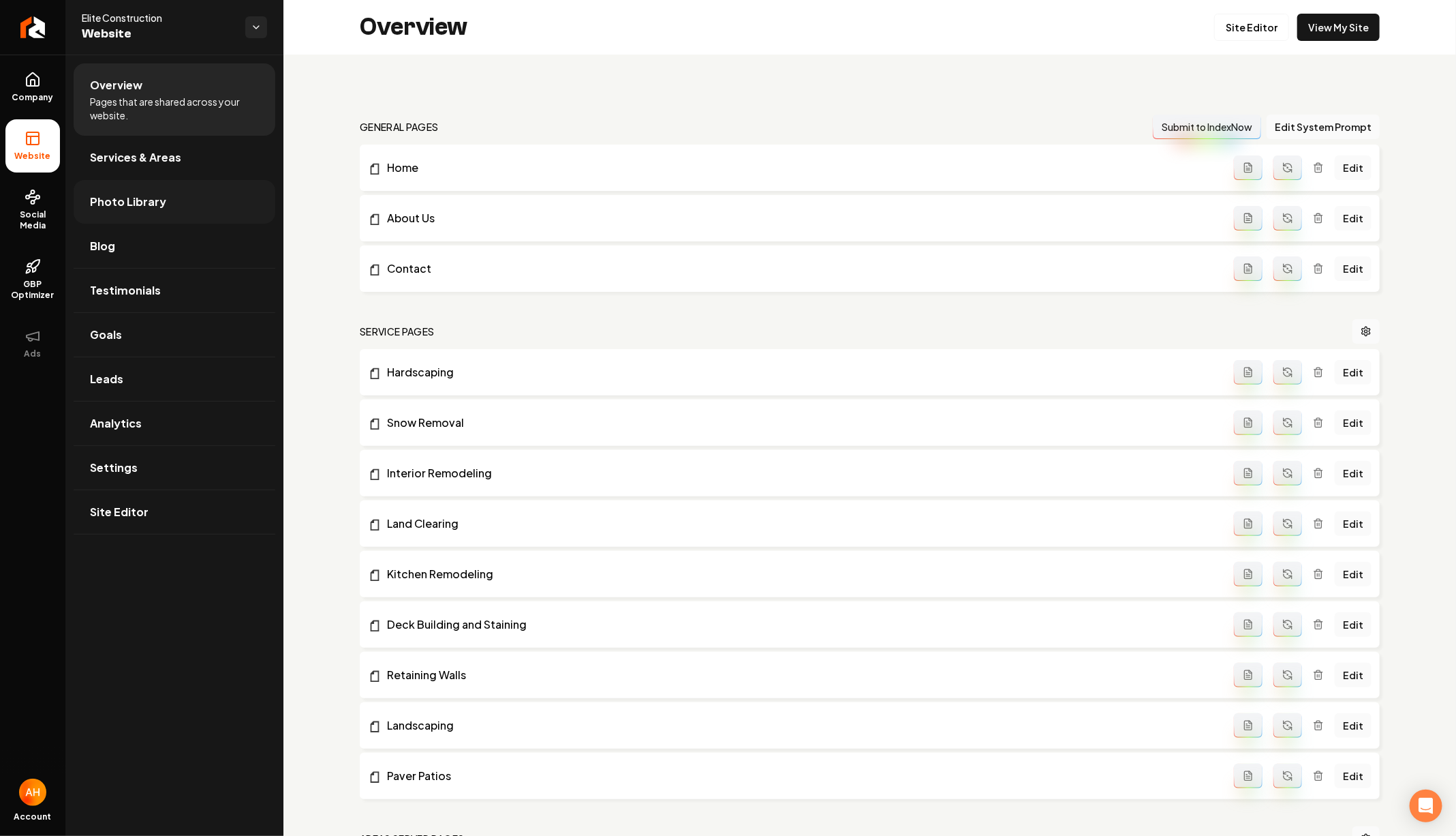
click at [170, 197] on link "Photo Library" at bounding box center [174, 202] width 202 height 44
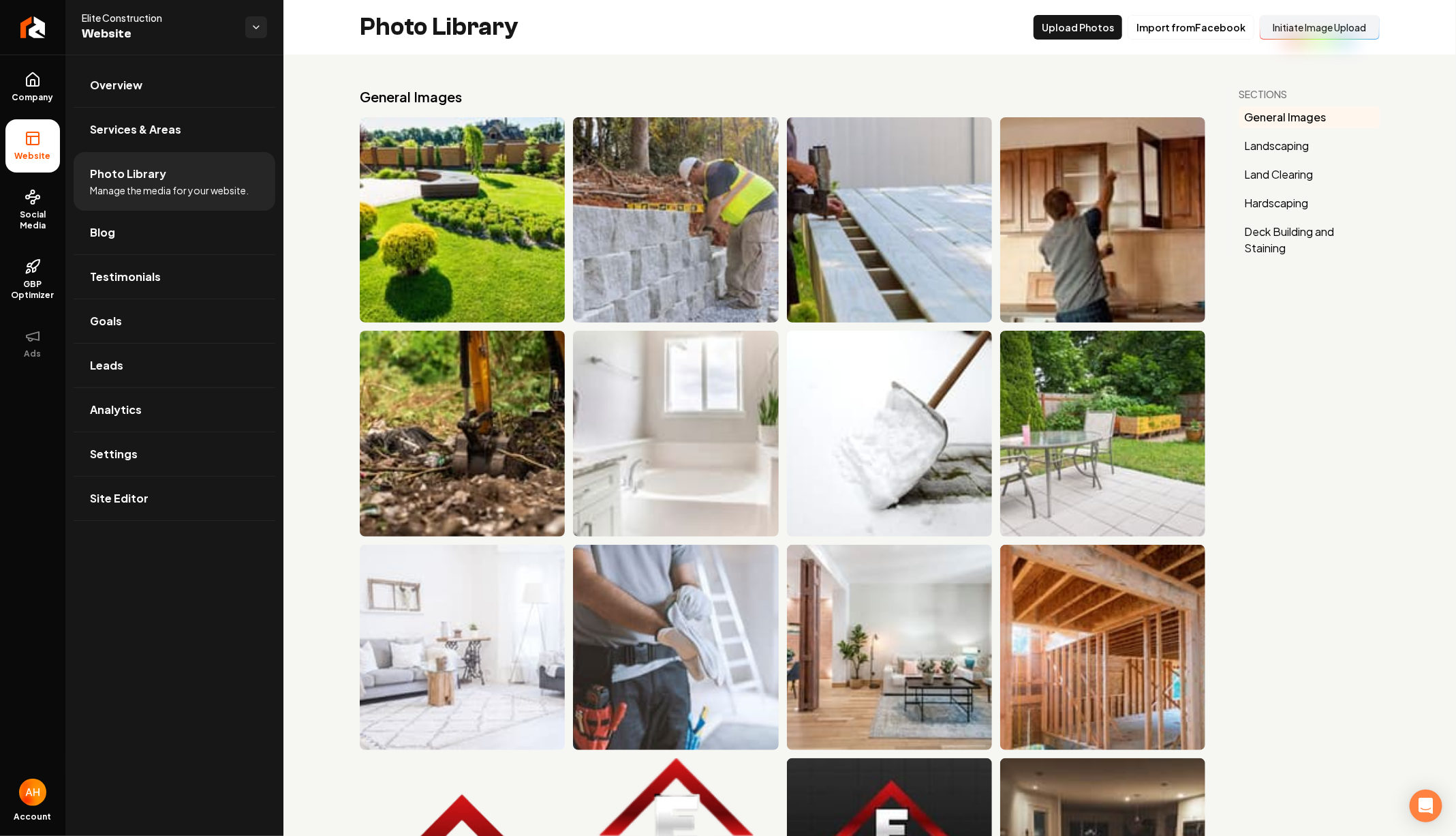
drag, startPoint x: 239, startPoint y: 81, endPoint x: 349, endPoint y: 81, distance: 110.0
click at [238, 81] on link "Overview" at bounding box center [174, 85] width 202 height 44
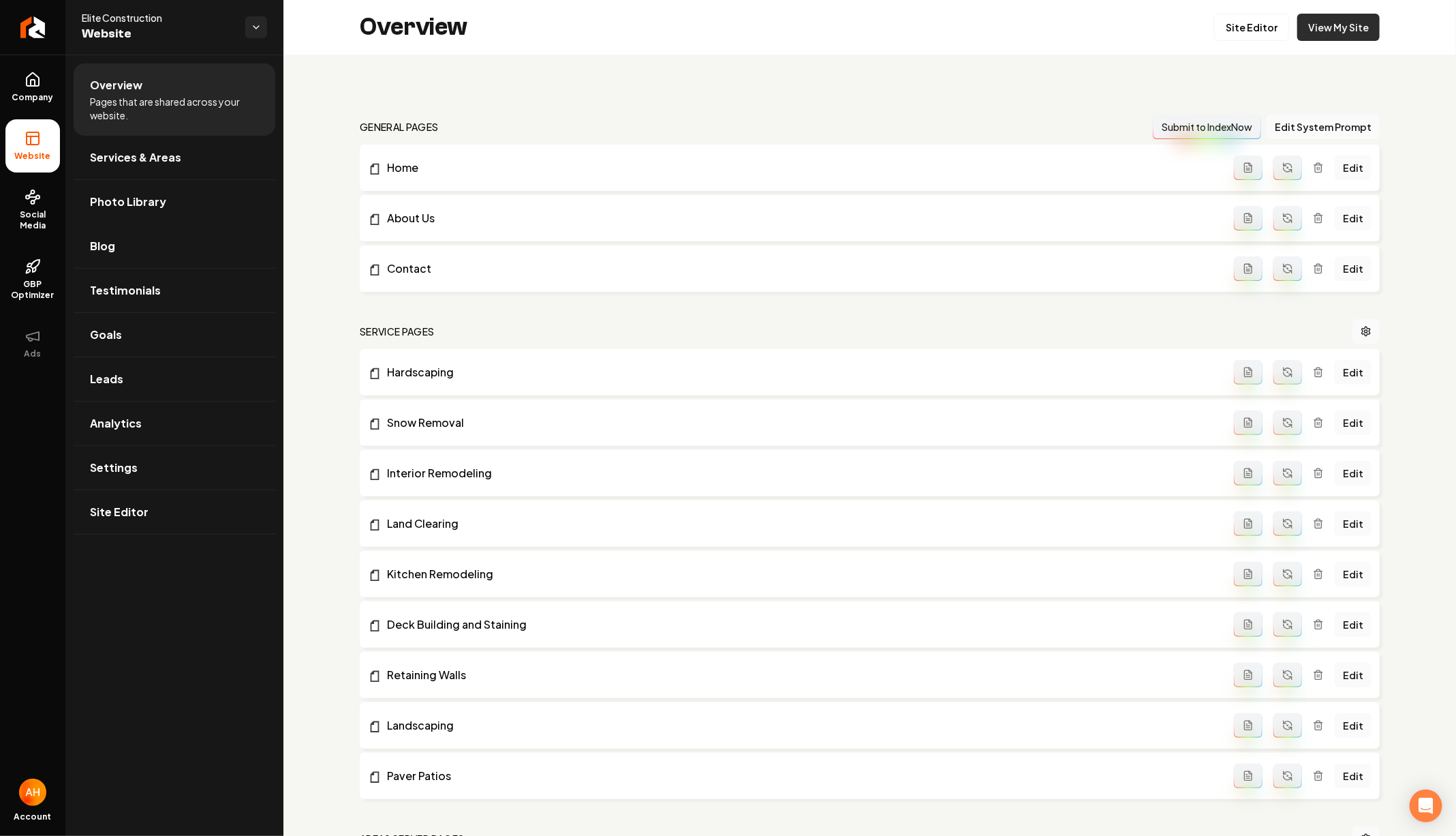
click at [1336, 22] on link "View My Site" at bounding box center [1338, 27] width 82 height 28
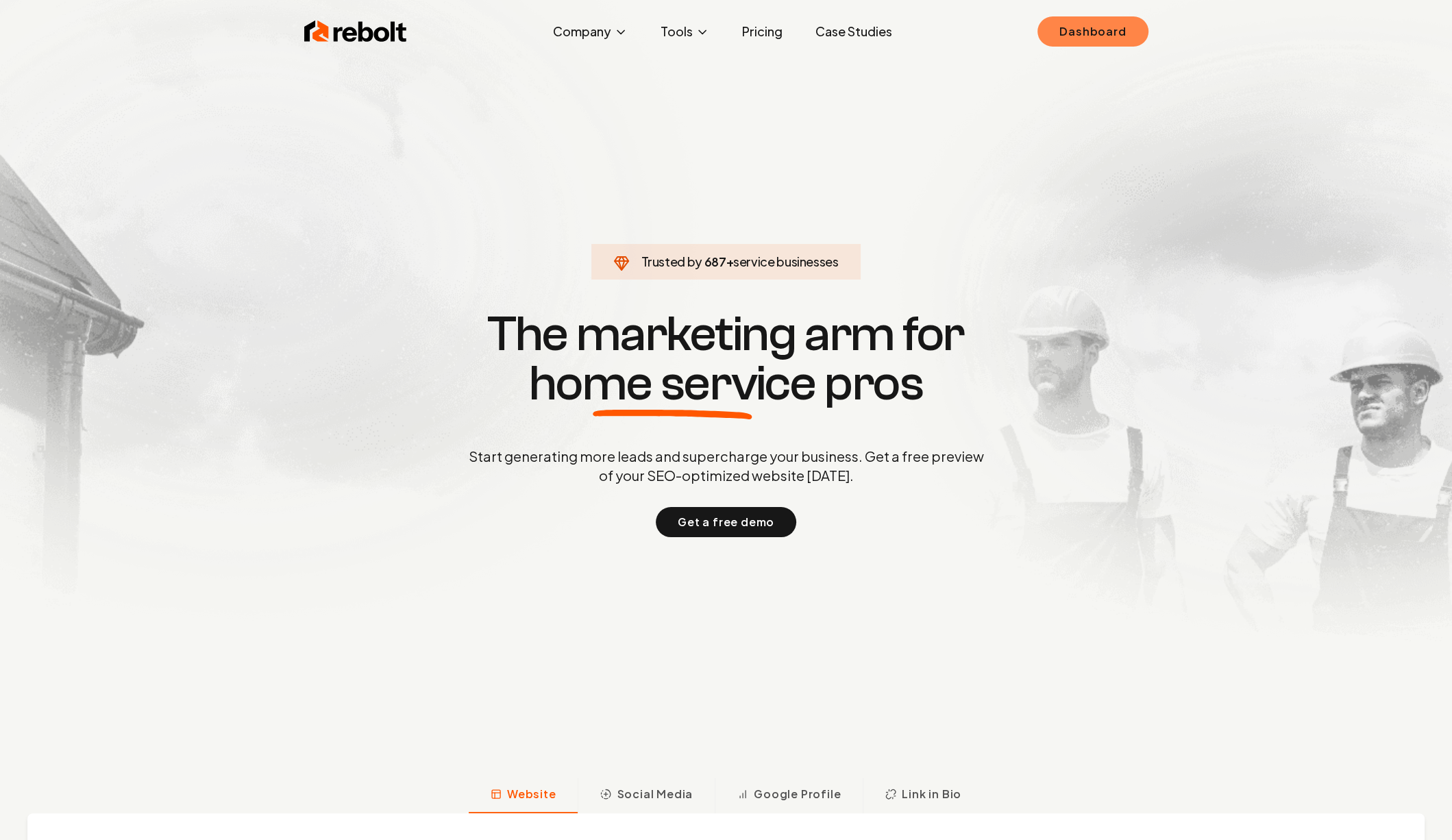
click at [1087, 36] on link "Dashboard" at bounding box center [1092, 31] width 110 height 30
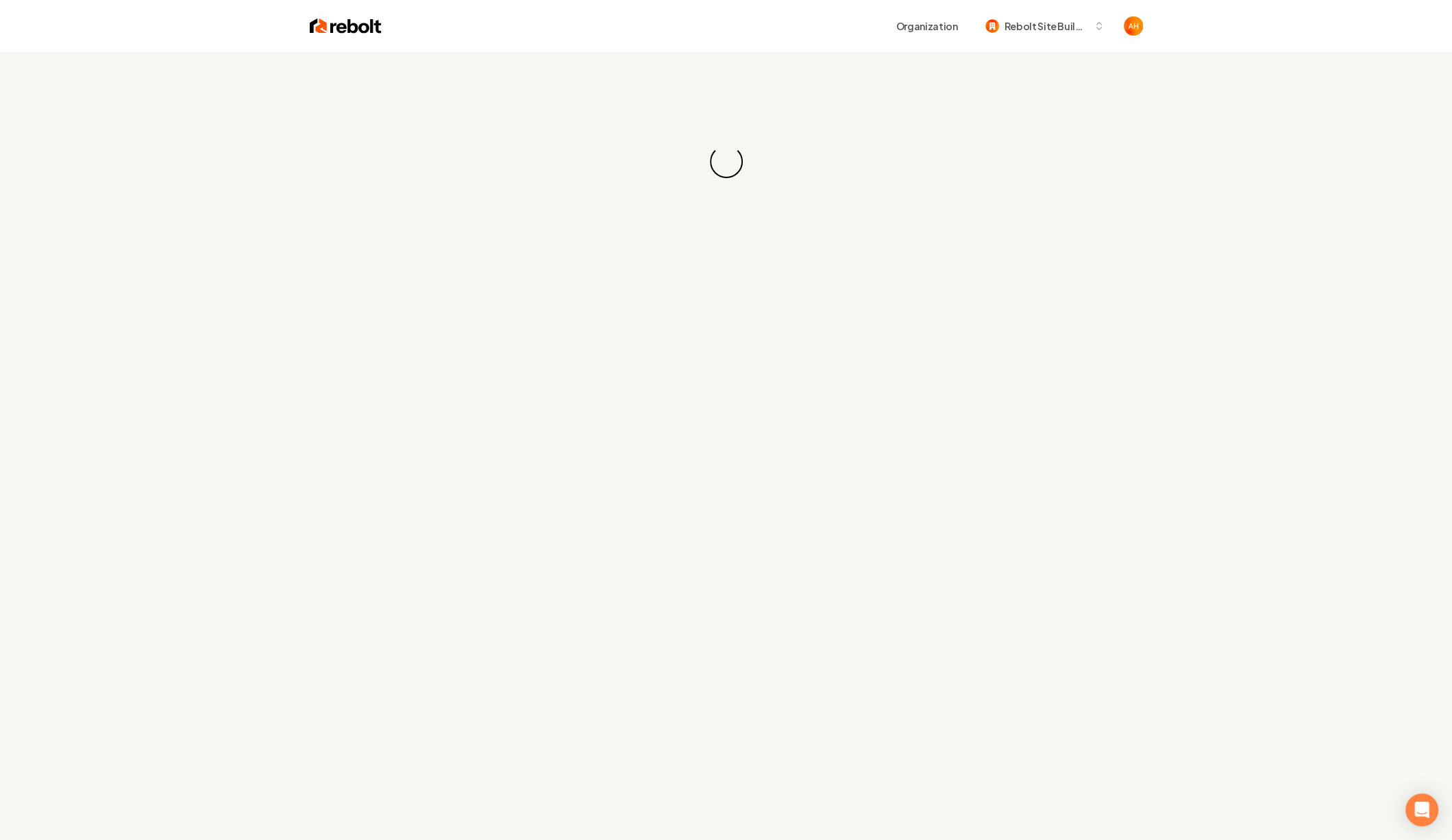
click at [722, 67] on div "Loading... Loading..." at bounding box center [726, 161] width 1452 height 219
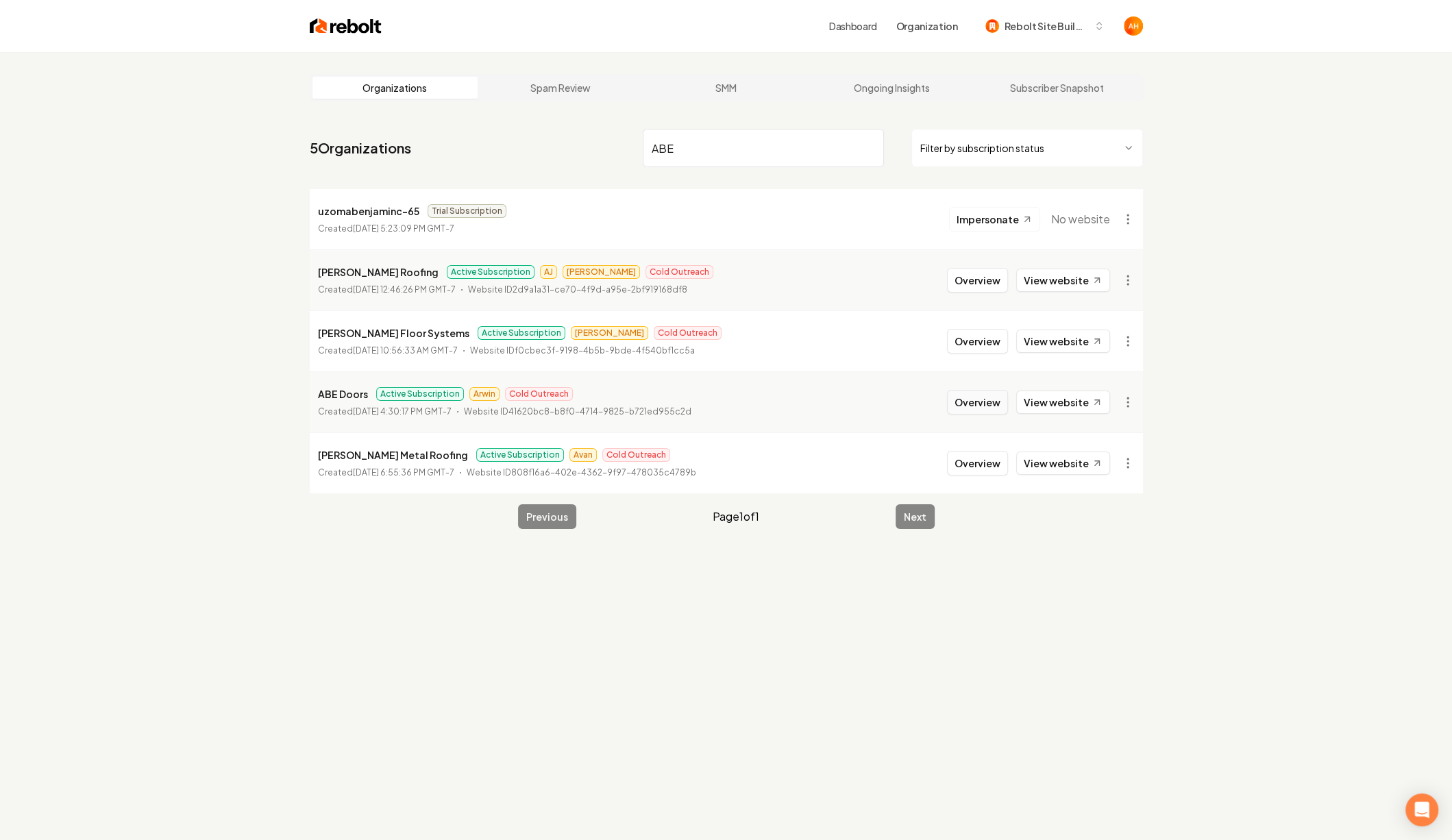
type input "ABE"
click at [991, 405] on button "Overview" at bounding box center [977, 402] width 60 height 25
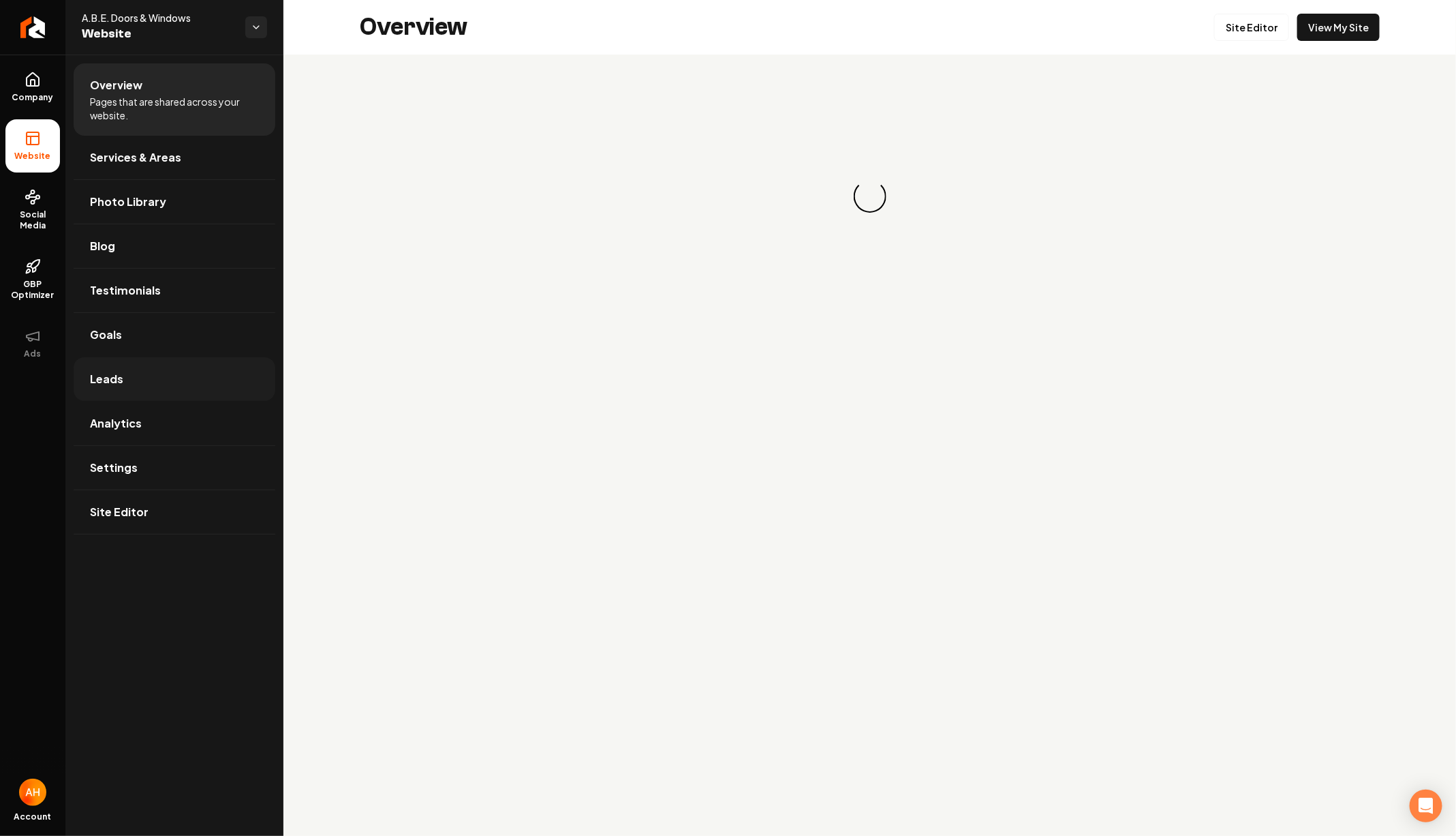
click at [145, 384] on link "Leads" at bounding box center [174, 379] width 202 height 44
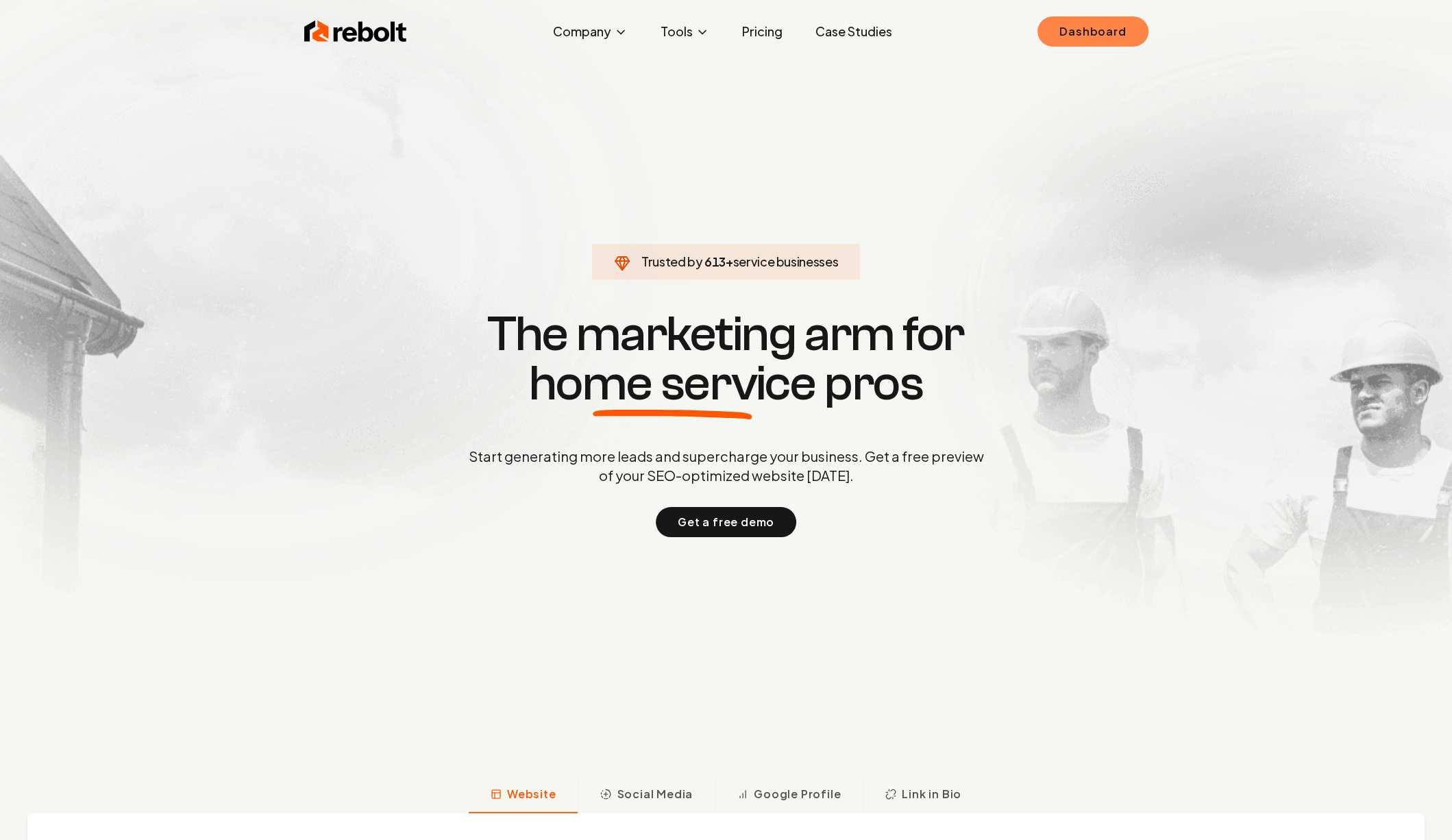
click at [1077, 23] on link "Dashboard" at bounding box center [1092, 31] width 110 height 30
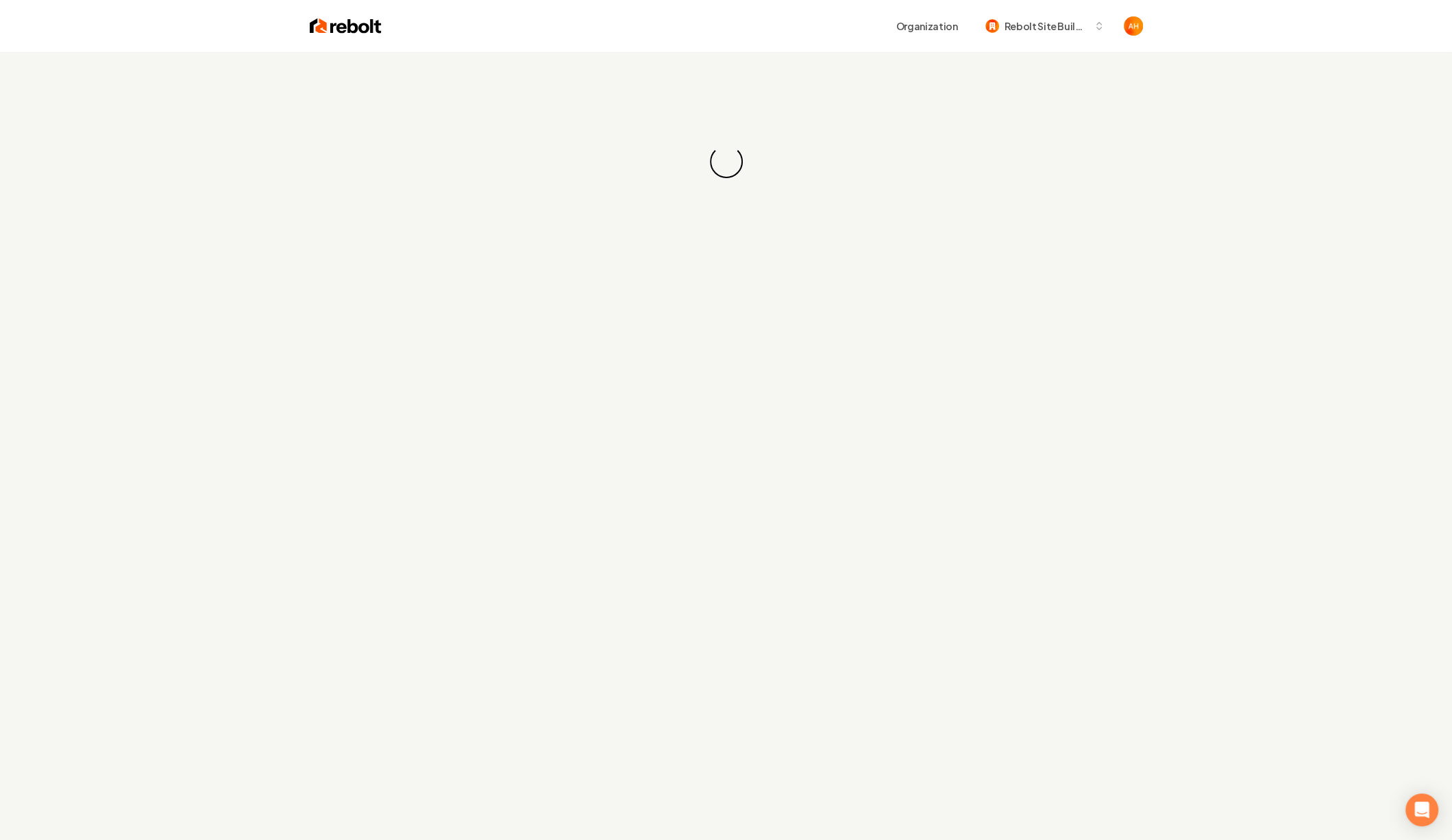
click at [769, 15] on div "Organization Rebolt Site Builder" at bounding box center [762, 26] width 762 height 25
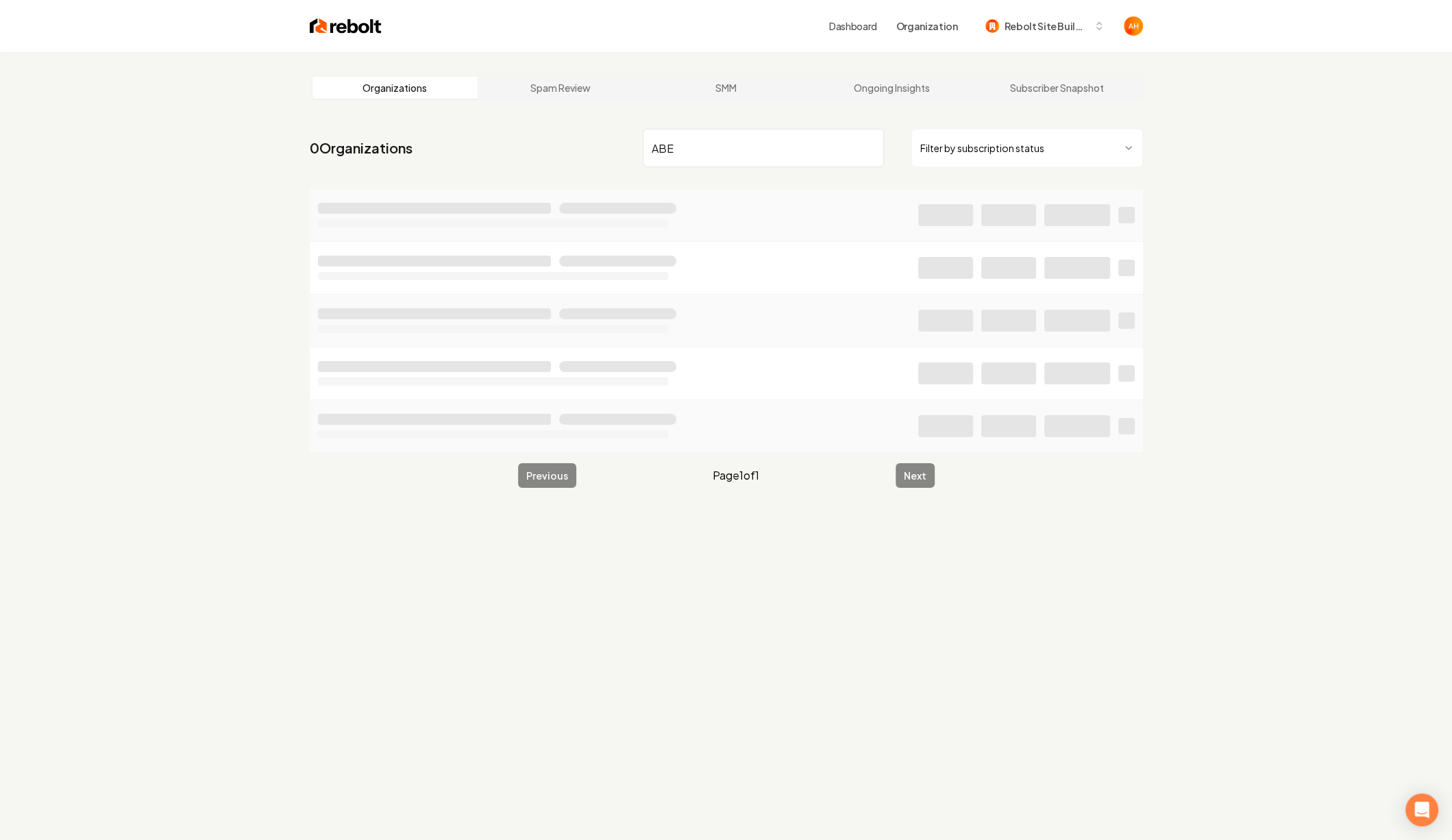
type input "ABE"
